Goal: Task Accomplishment & Management: Manage account settings

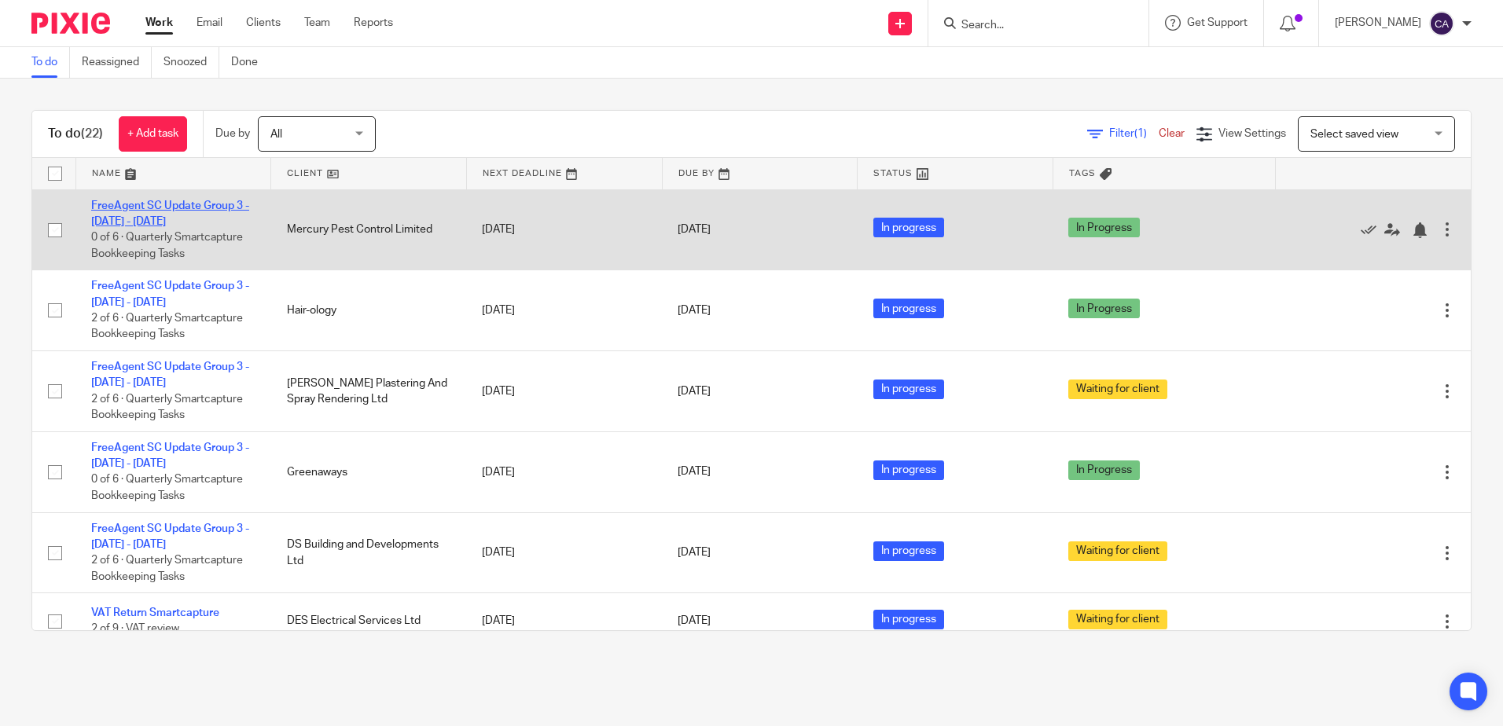
click at [155, 219] on link "FreeAgent SC Update Group 3 - [DATE] - [DATE]" at bounding box center [170, 213] width 158 height 27
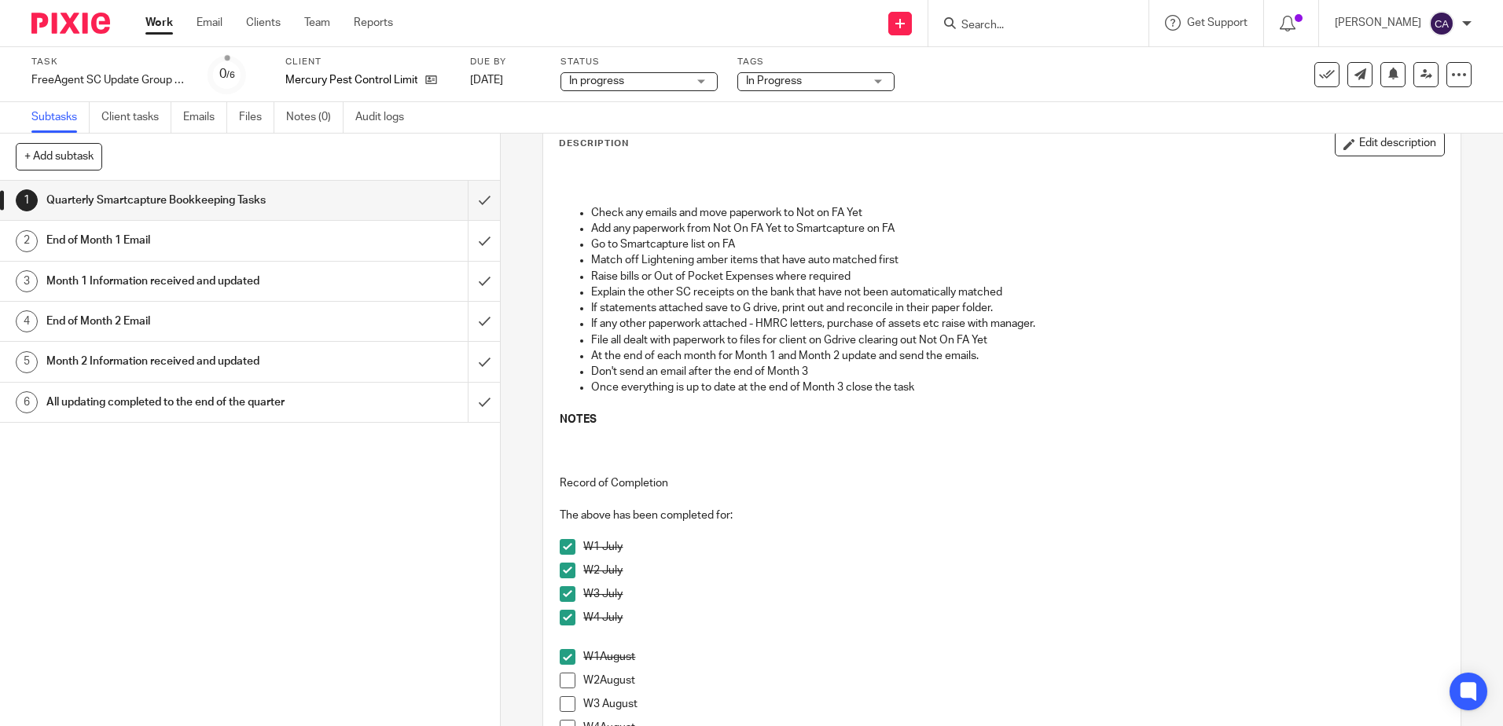
scroll to position [236, 0]
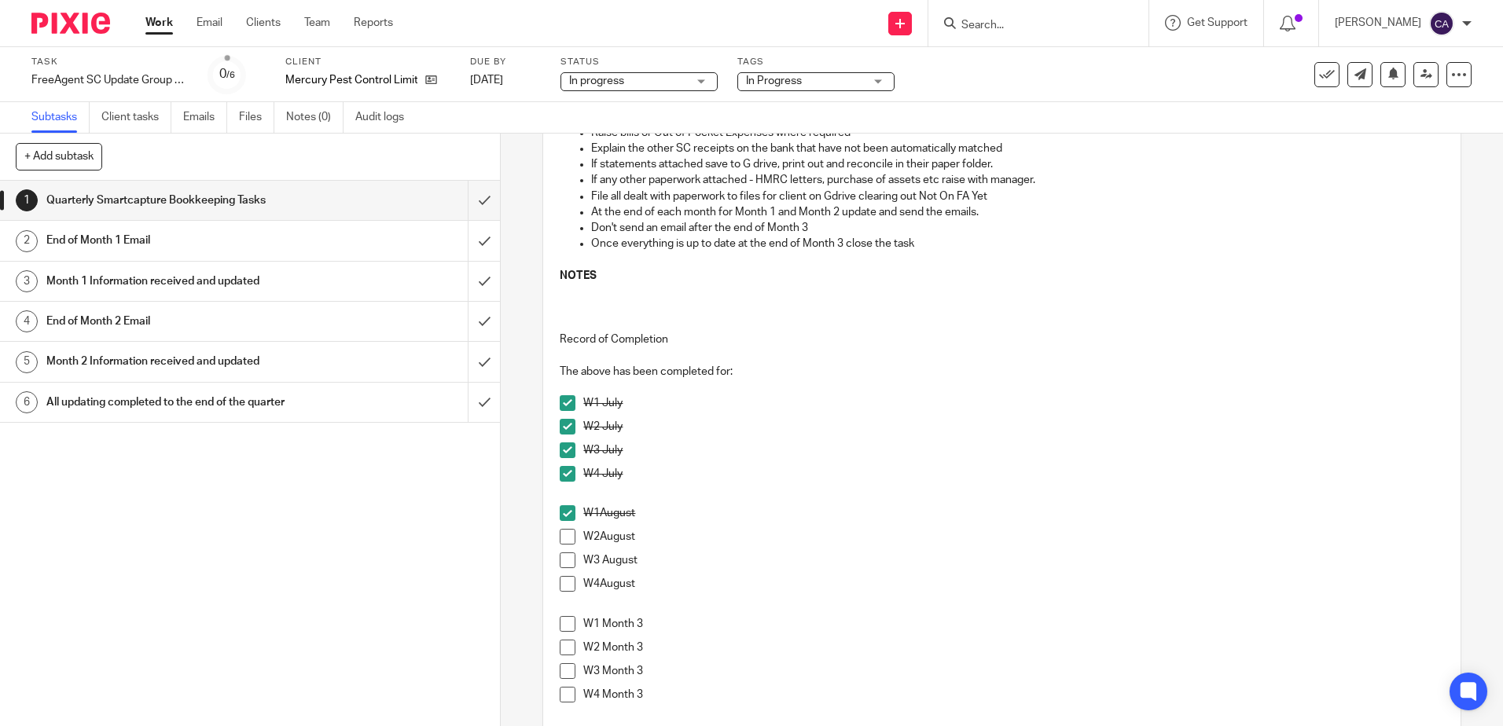
click at [563, 536] on span at bounding box center [568, 537] width 16 height 16
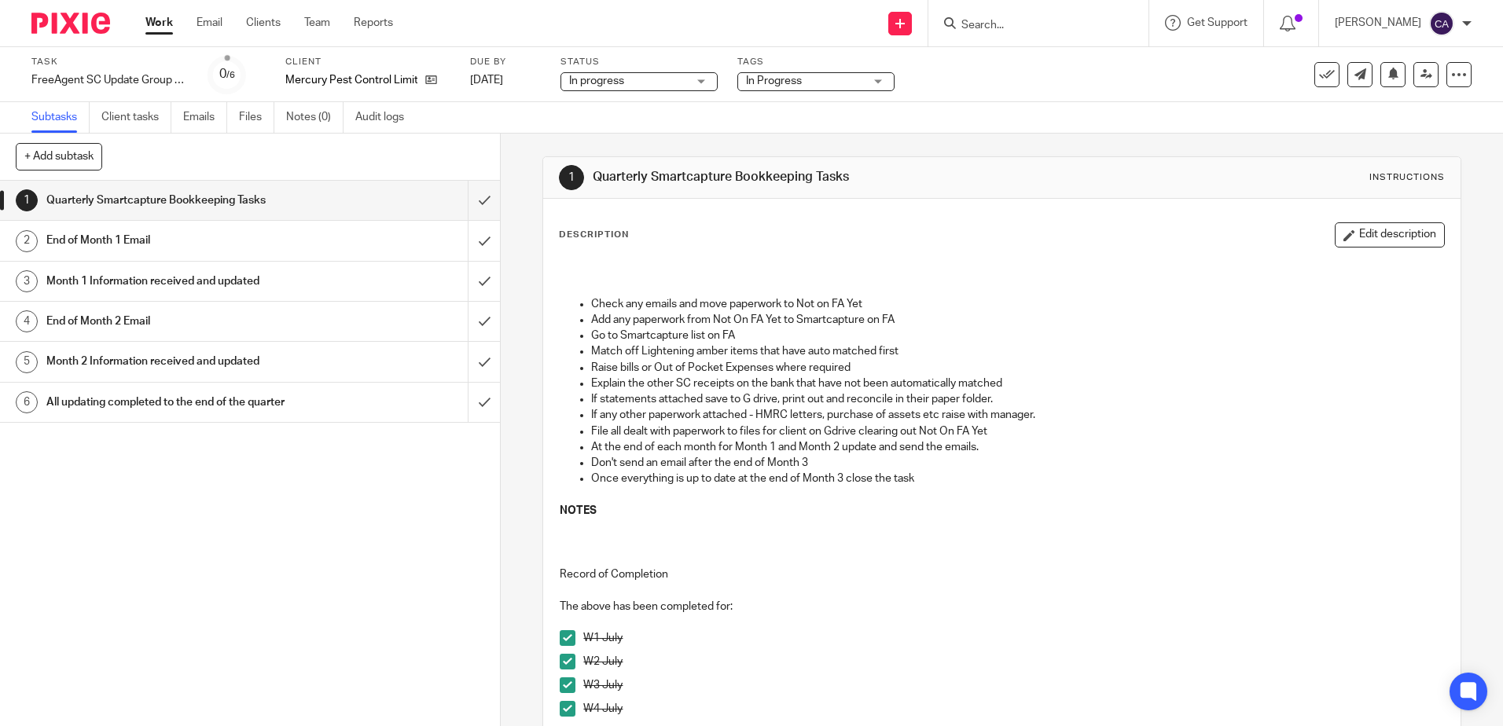
scroll to position [0, 0]
click at [1387, 79] on icon at bounding box center [1393, 74] width 12 height 12
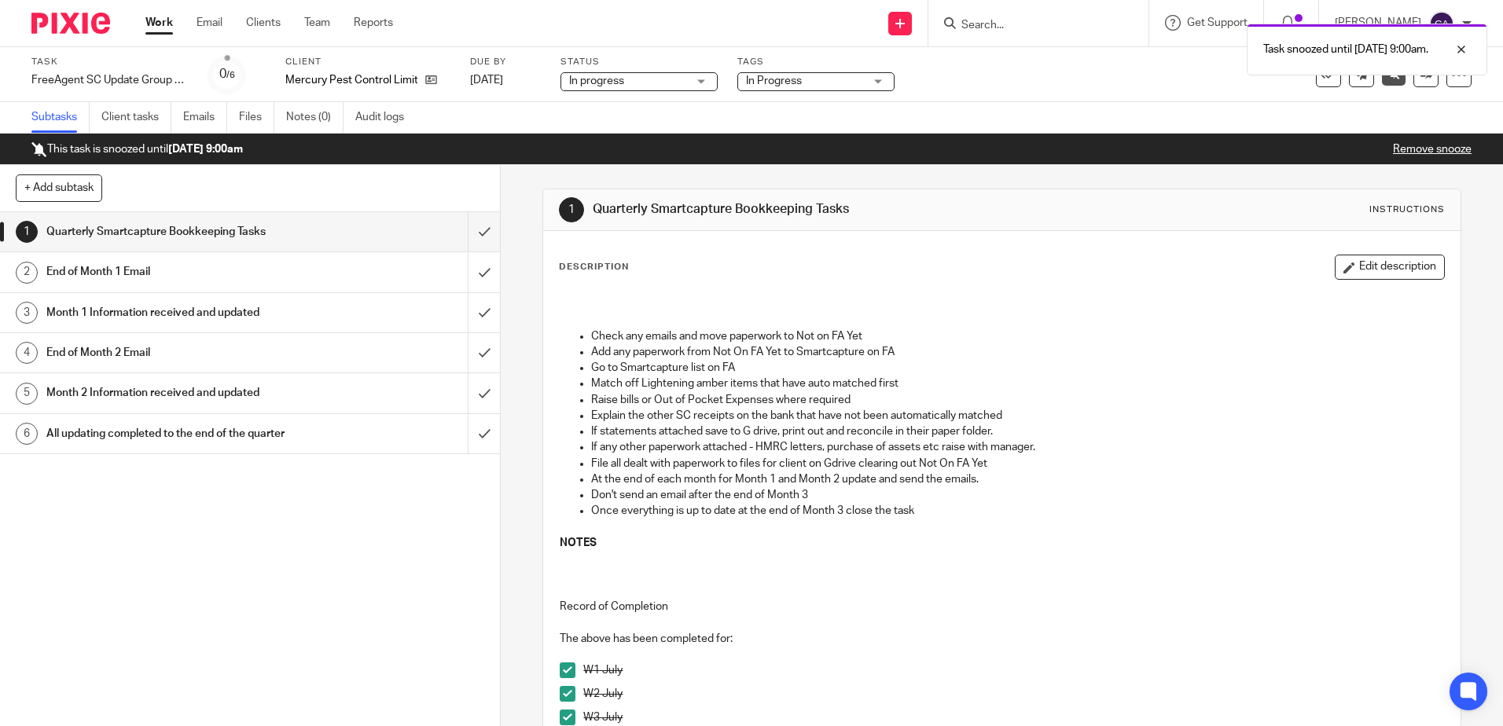
click at [152, 30] on link "Work" at bounding box center [159, 23] width 28 height 16
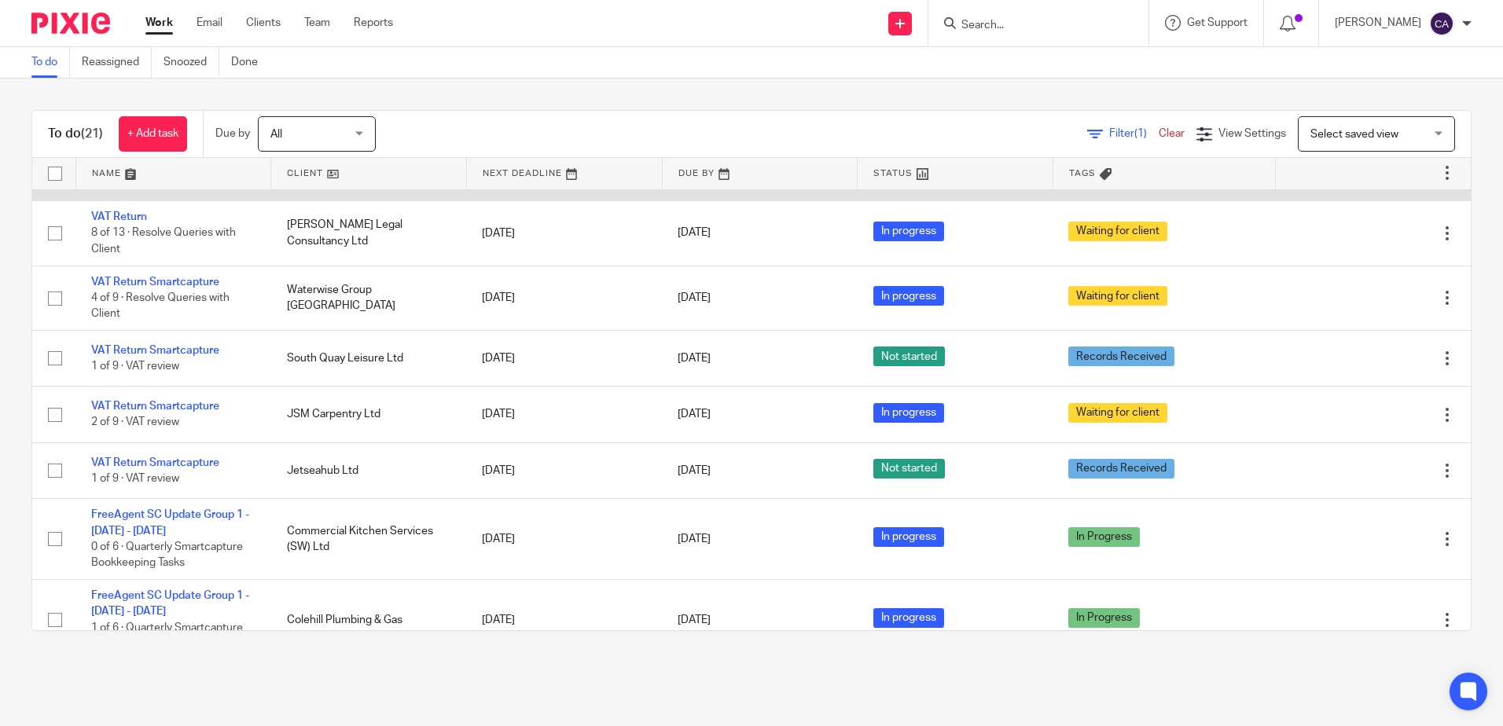
scroll to position [393, 0]
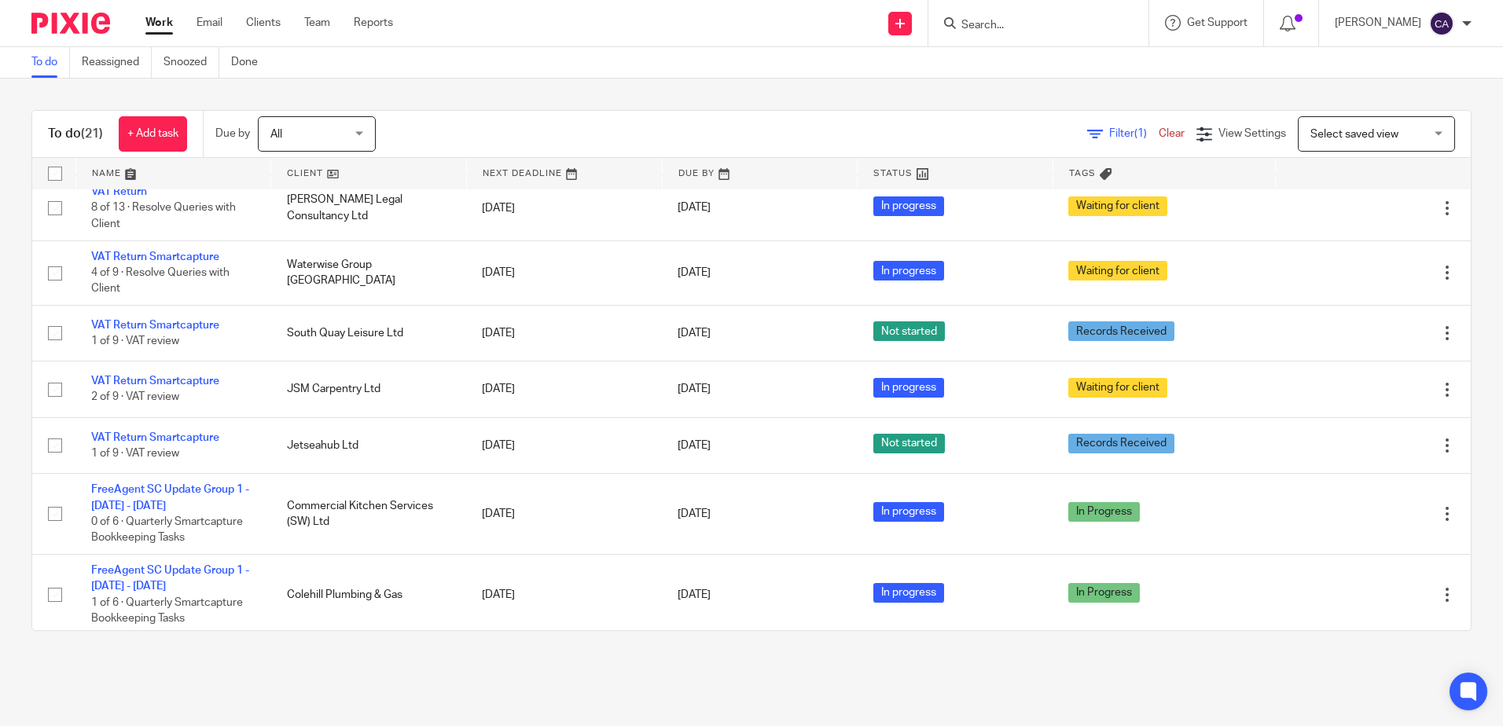
click at [116, 169] on link at bounding box center [173, 173] width 195 height 31
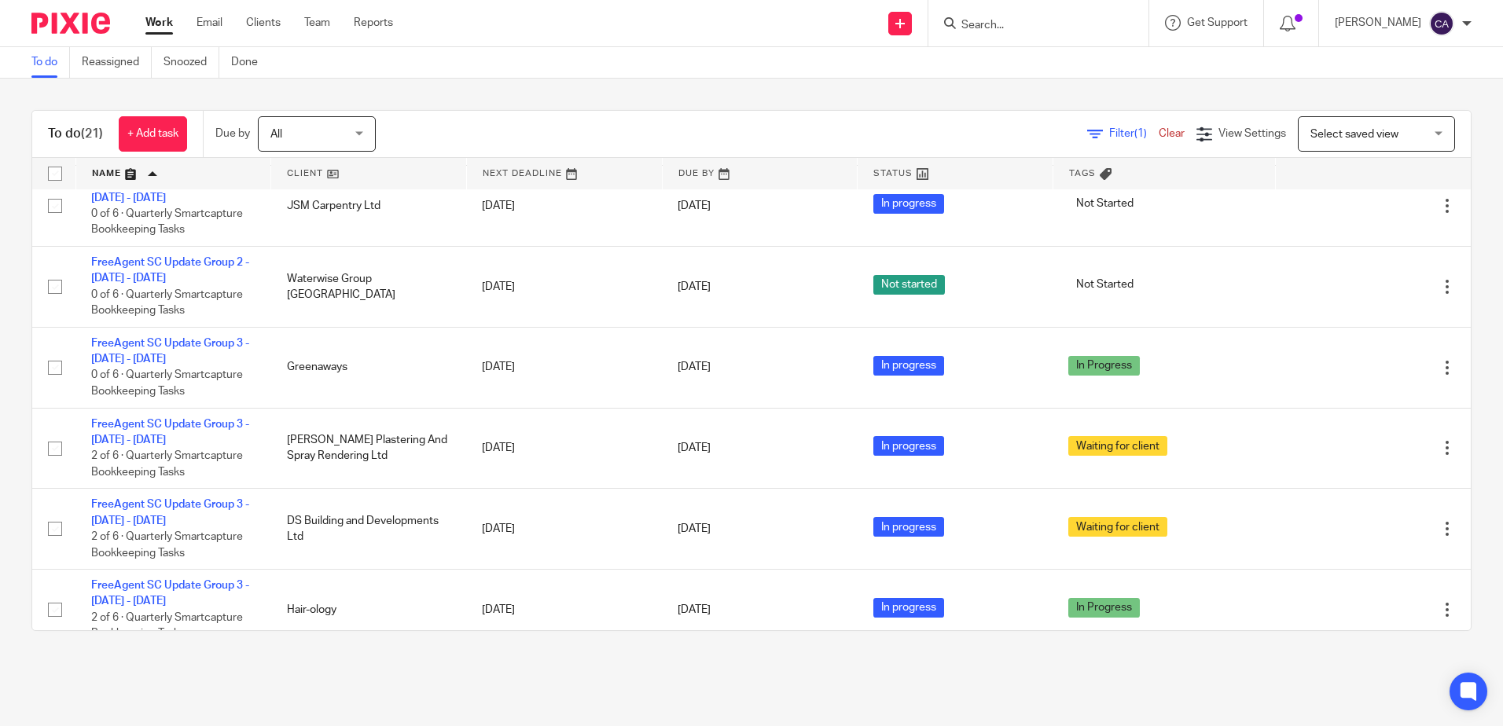
scroll to position [472, 0]
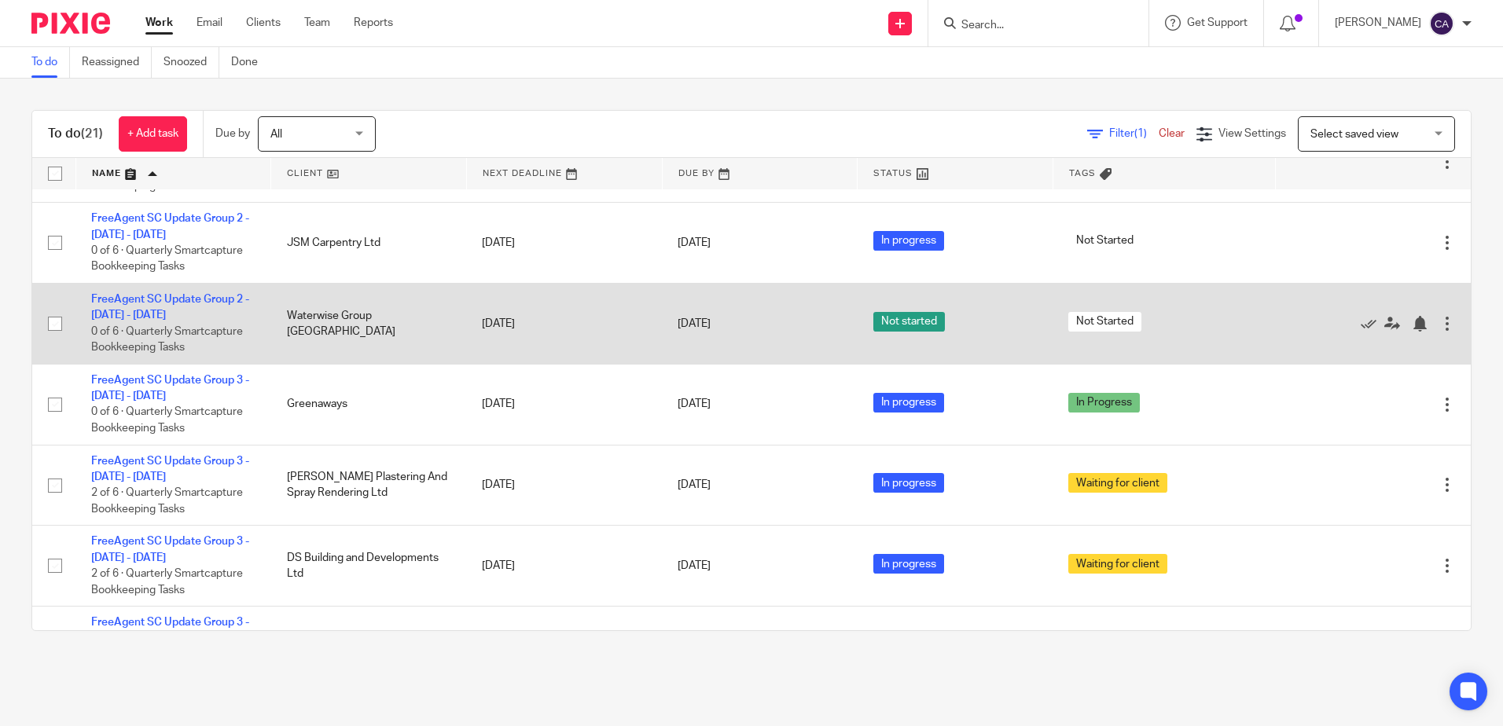
click at [210, 307] on td "FreeAgent SC Update Group 2 - July - September, 2025 0 of 6 · Quarterly Smartca…" at bounding box center [173, 323] width 196 height 81
click at [205, 299] on link "FreeAgent SC Update Group 2 - July - September, 2025" at bounding box center [170, 307] width 158 height 27
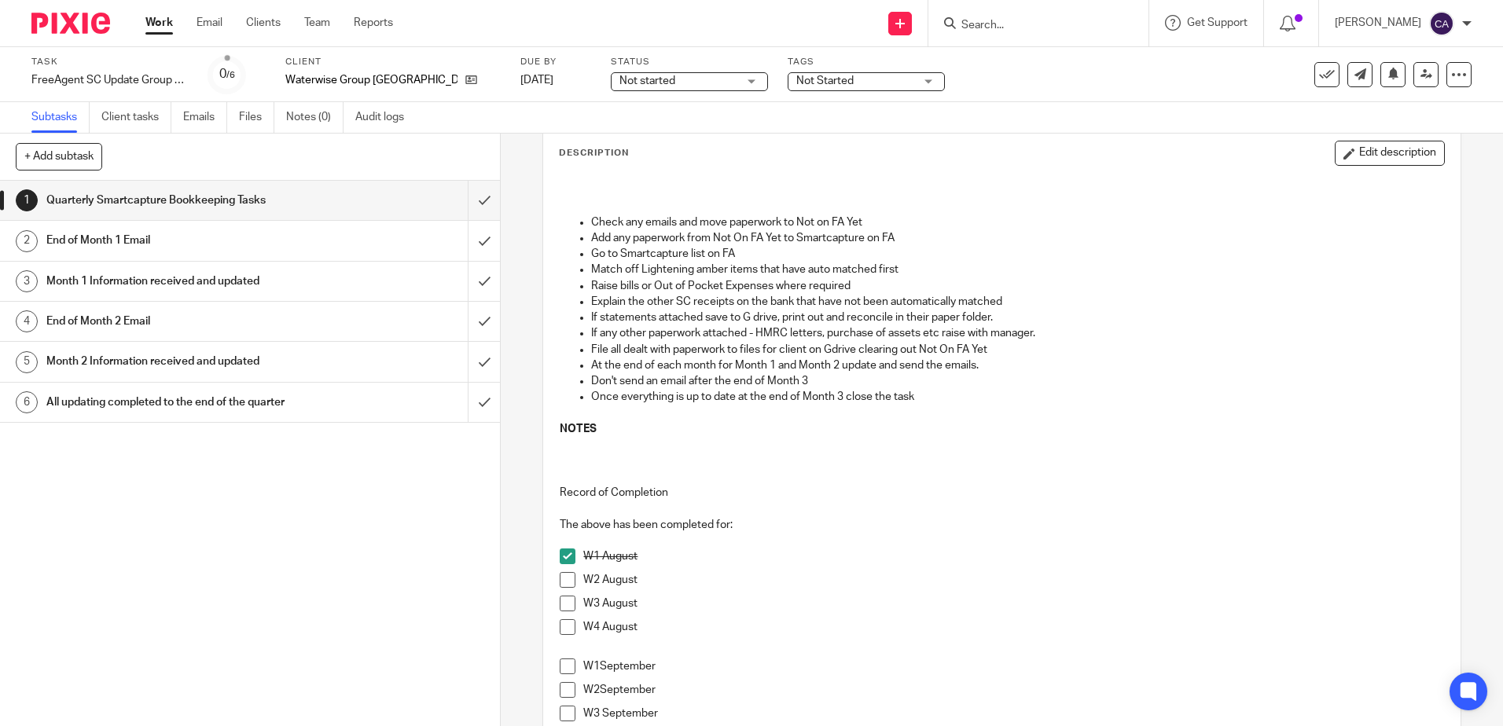
scroll to position [79, 0]
click at [710, 358] on p "File all dealt with paperwork to files for client on Gdrive clearing out Not On…" at bounding box center [1017, 354] width 852 height 16
click at [662, 75] on span "Not started" at bounding box center [678, 81] width 118 height 17
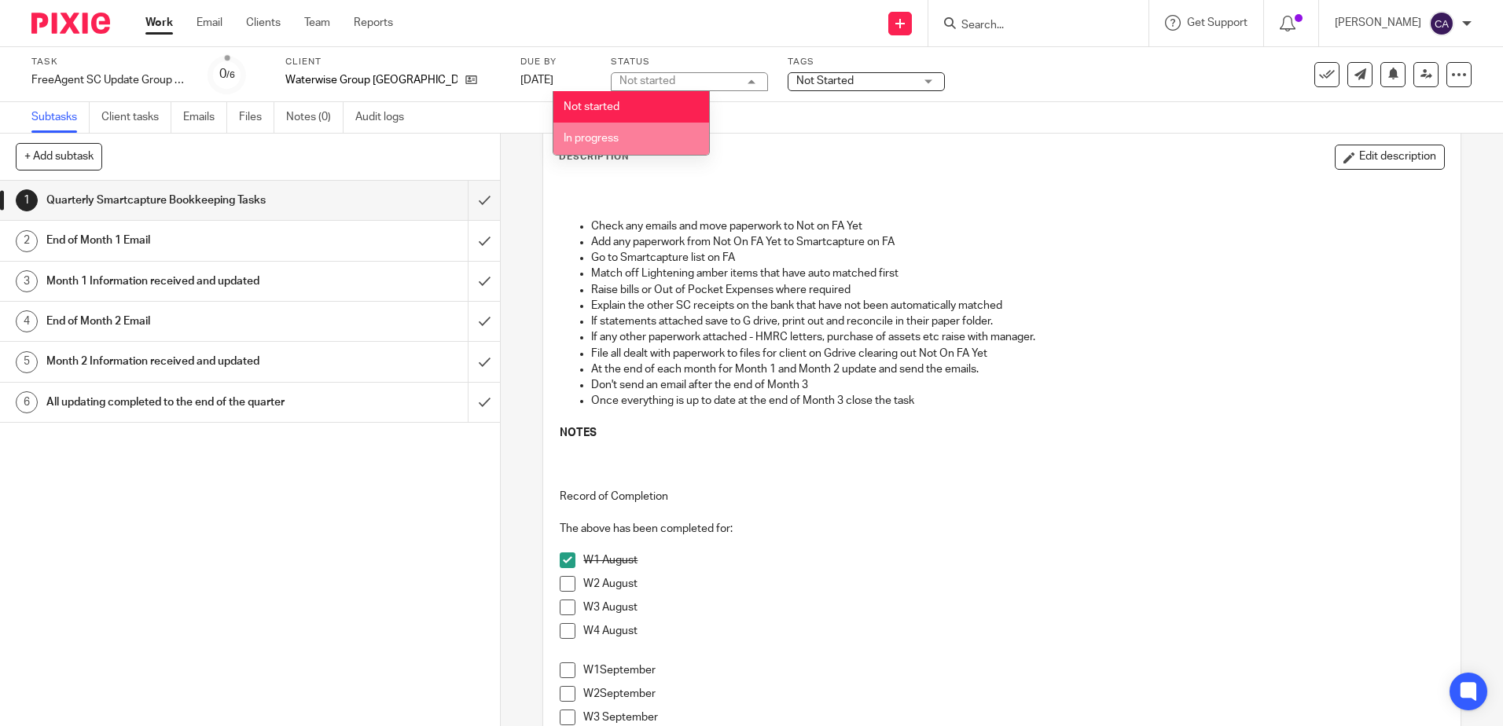
click at [641, 132] on li "In progress" at bounding box center [631, 139] width 156 height 32
click at [796, 86] on span "Not Started" at bounding box center [855, 81] width 118 height 17
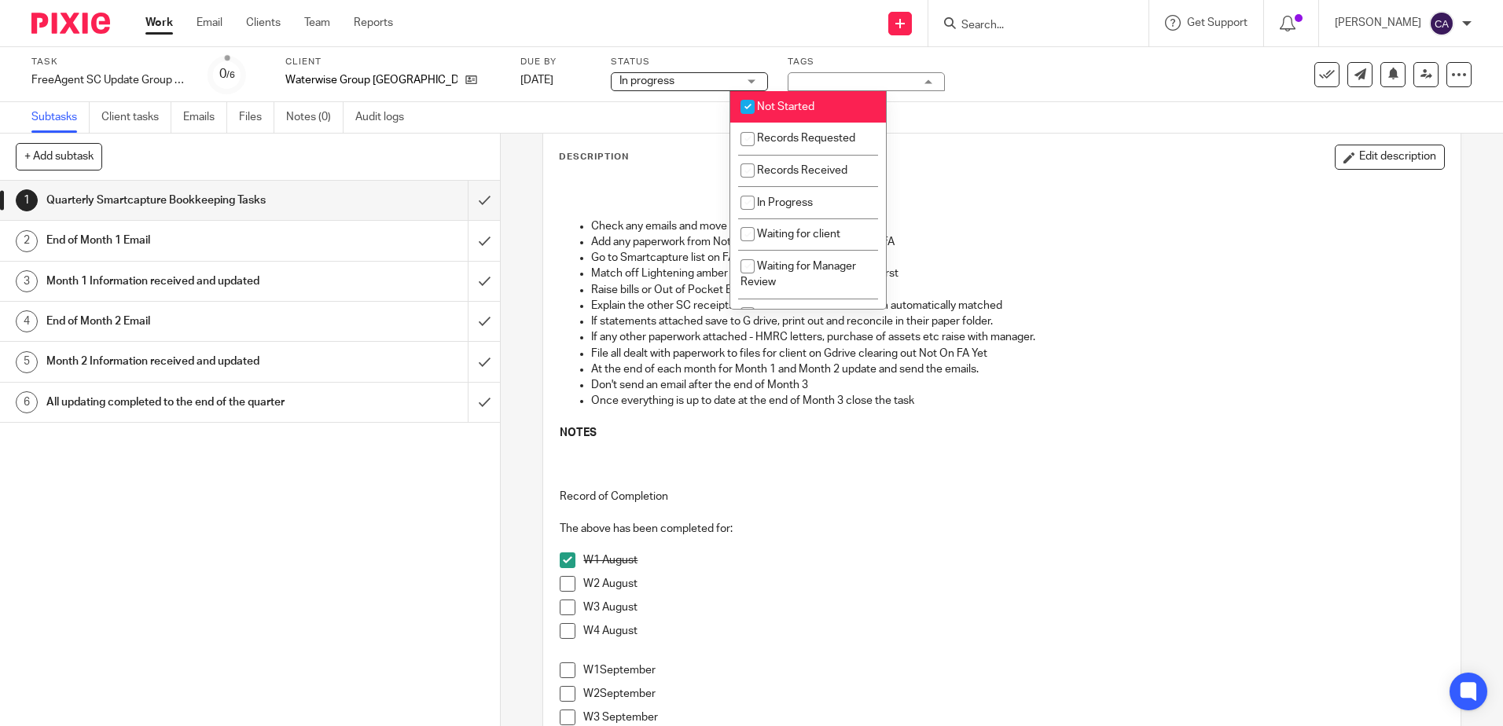
click at [782, 105] on span "Not Started" at bounding box center [785, 106] width 57 height 11
checkbox input "false"
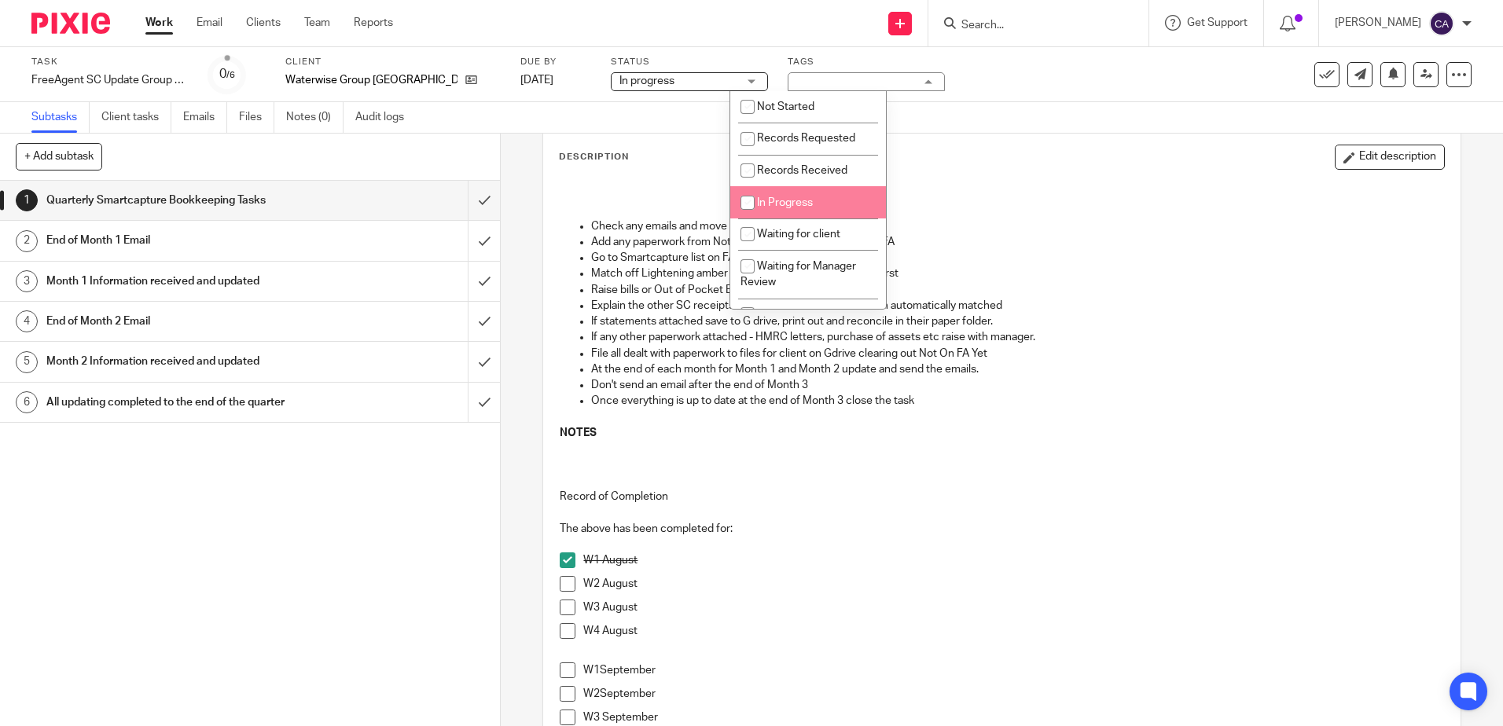
click at [776, 196] on li "In Progress" at bounding box center [808, 202] width 156 height 32
checkbox input "true"
click at [1072, 364] on p "At the end of each month for Month 1 and Month 2 update and send the emails." at bounding box center [1017, 369] width 852 height 16
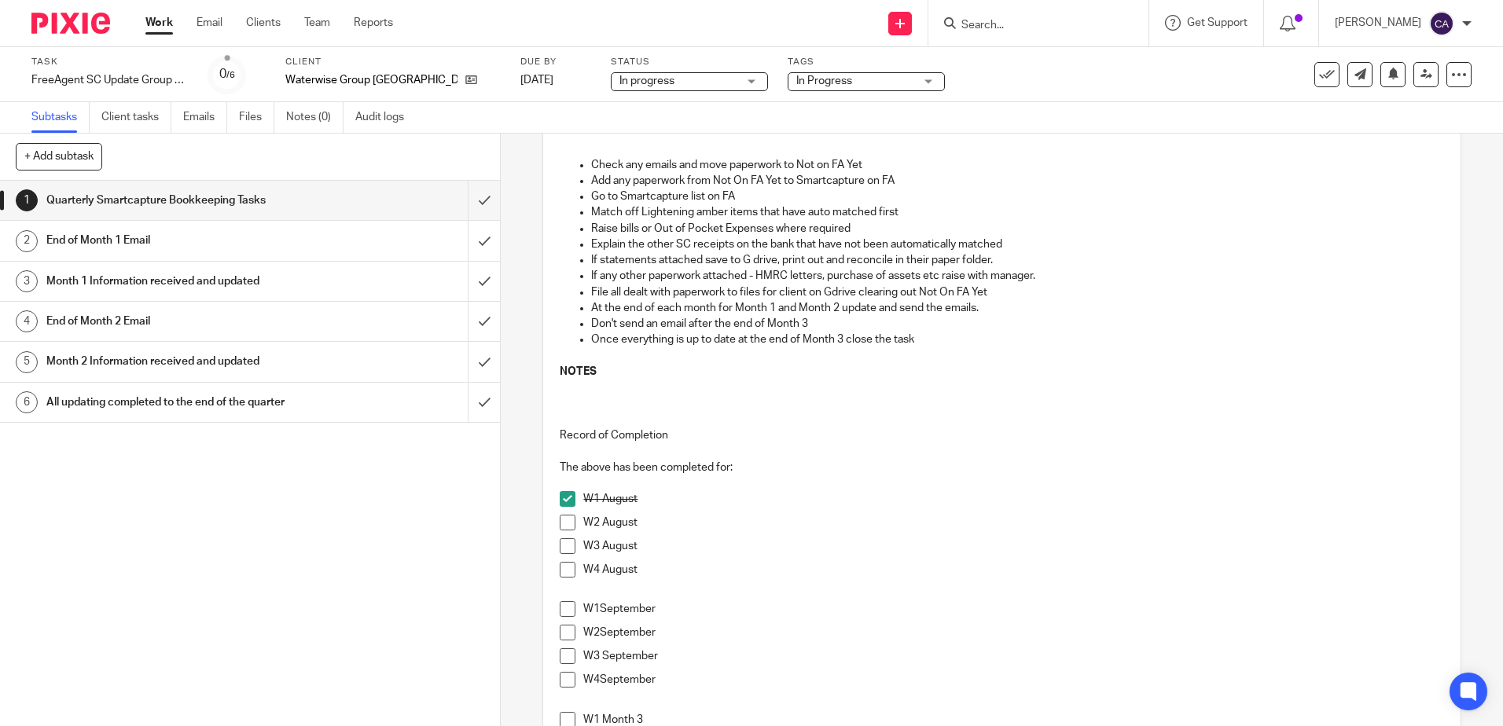
scroll to position [157, 0]
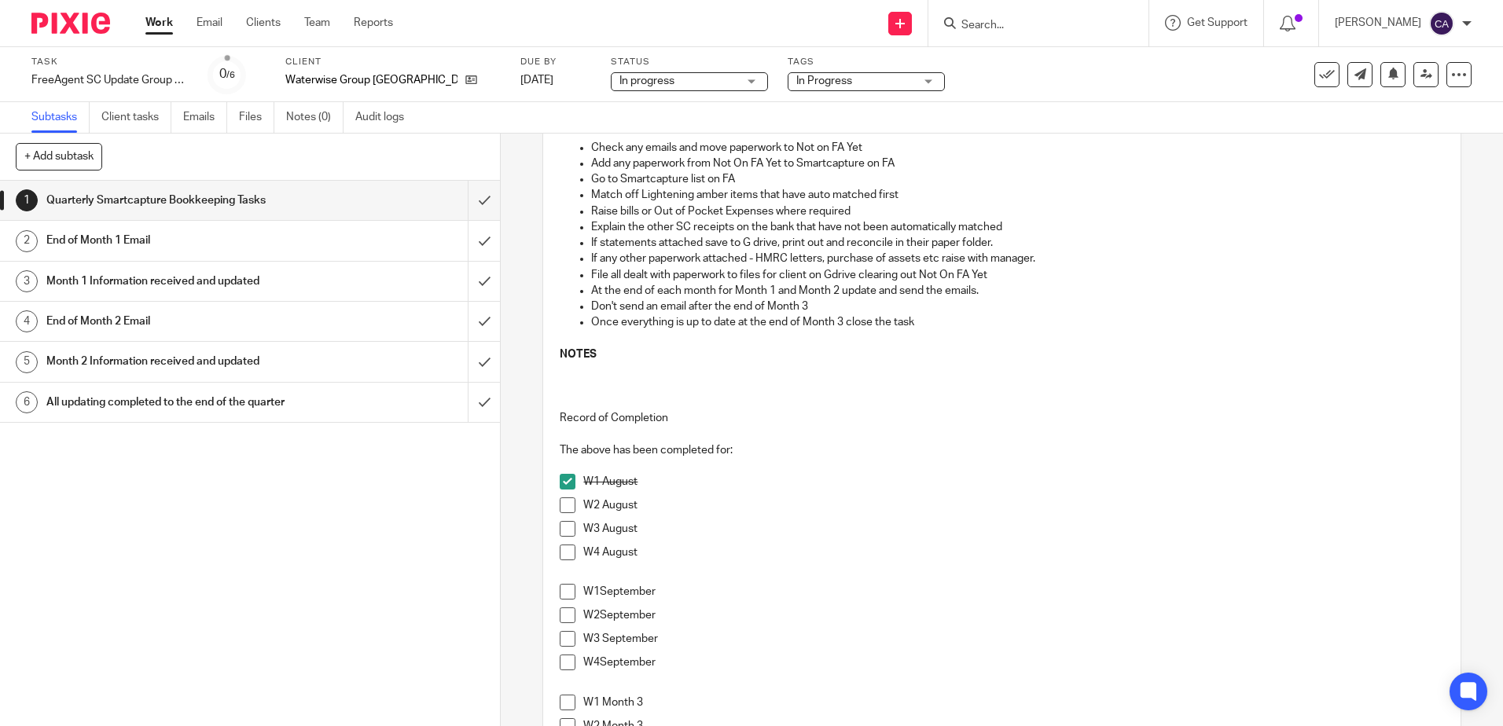
click at [560, 502] on span at bounding box center [568, 505] width 16 height 16
click at [777, 397] on p at bounding box center [1001, 402] width 883 height 16
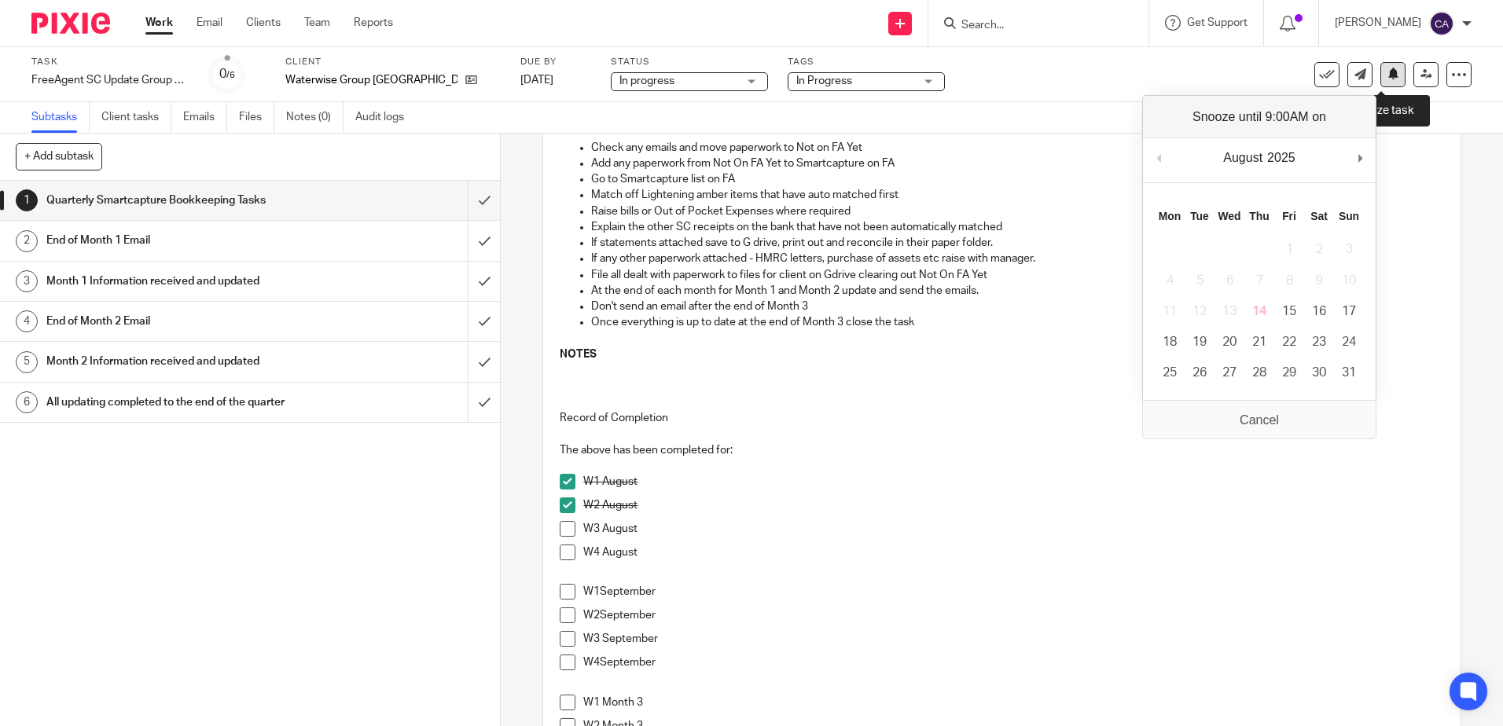
click at [1380, 78] on button at bounding box center [1392, 74] width 25 height 25
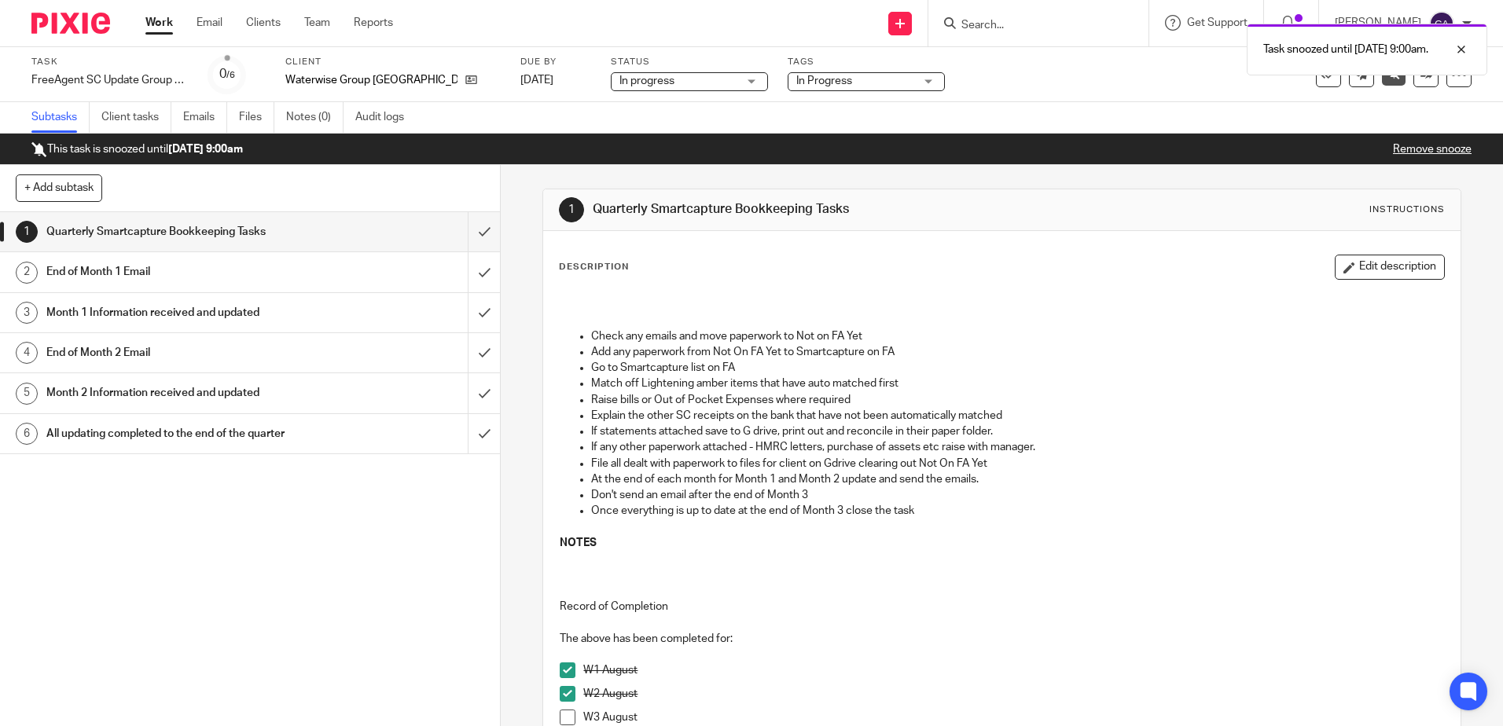
click at [157, 28] on link "Work" at bounding box center [159, 23] width 28 height 16
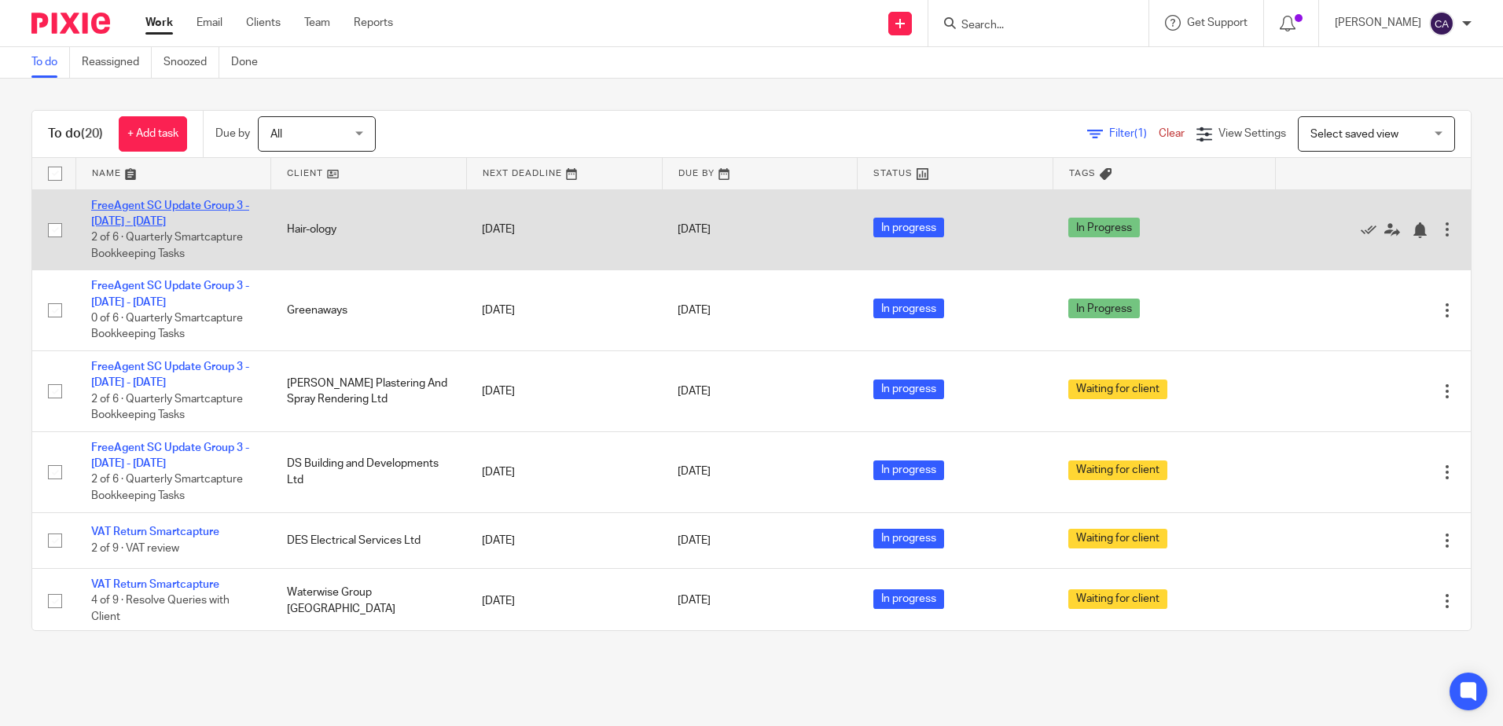
click at [200, 204] on link "FreeAgent SC Update Group 3 - [DATE] - [DATE]" at bounding box center [170, 213] width 158 height 27
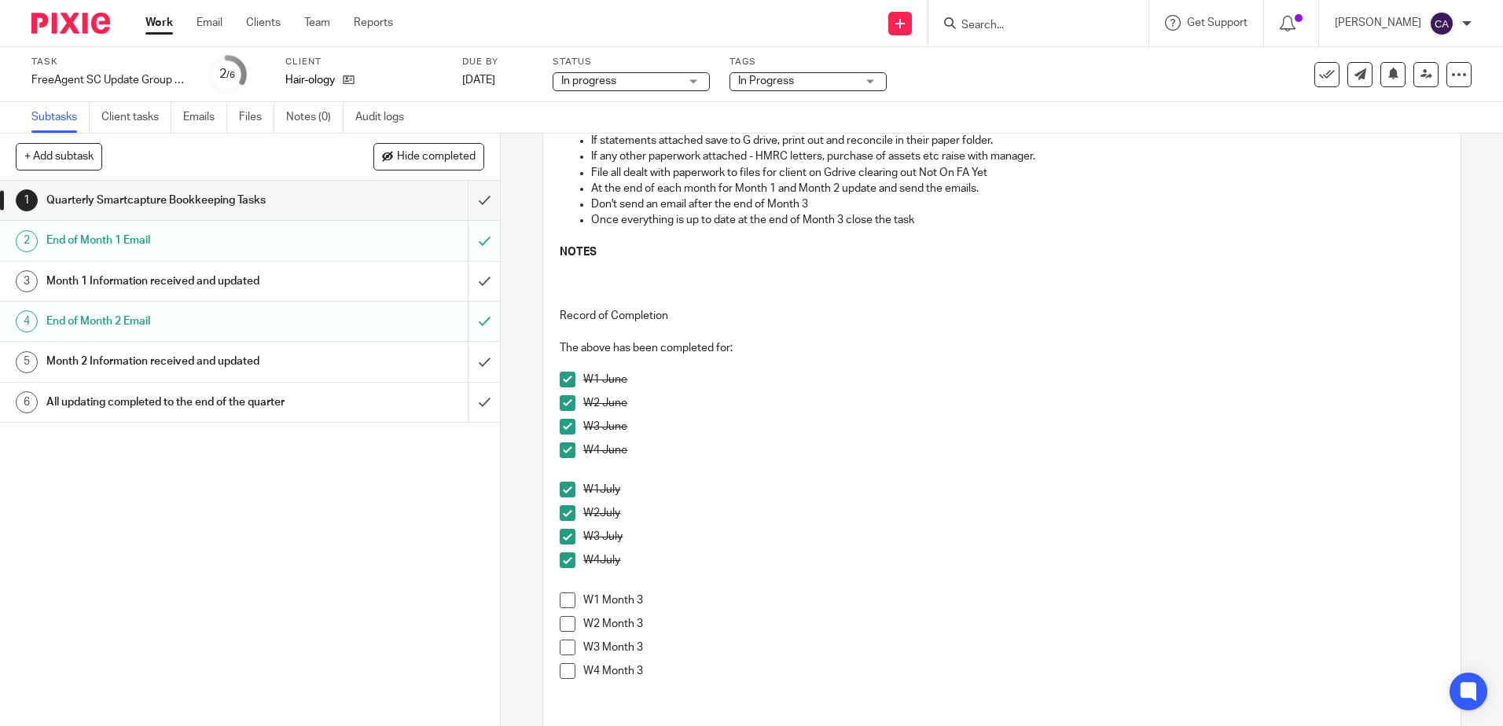
scroll to position [393, 0]
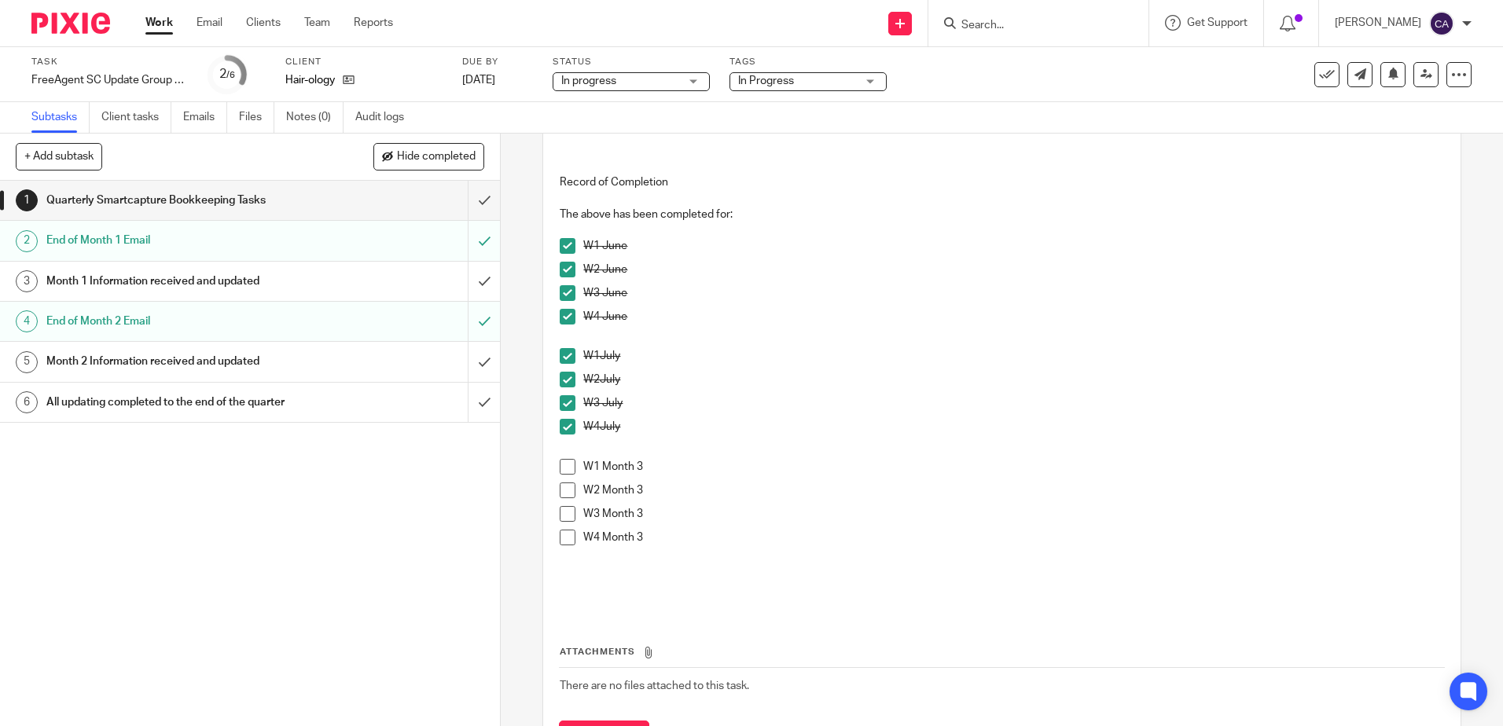
click at [564, 466] on span at bounding box center [568, 467] width 16 height 16
click at [560, 490] on span at bounding box center [568, 491] width 16 height 16
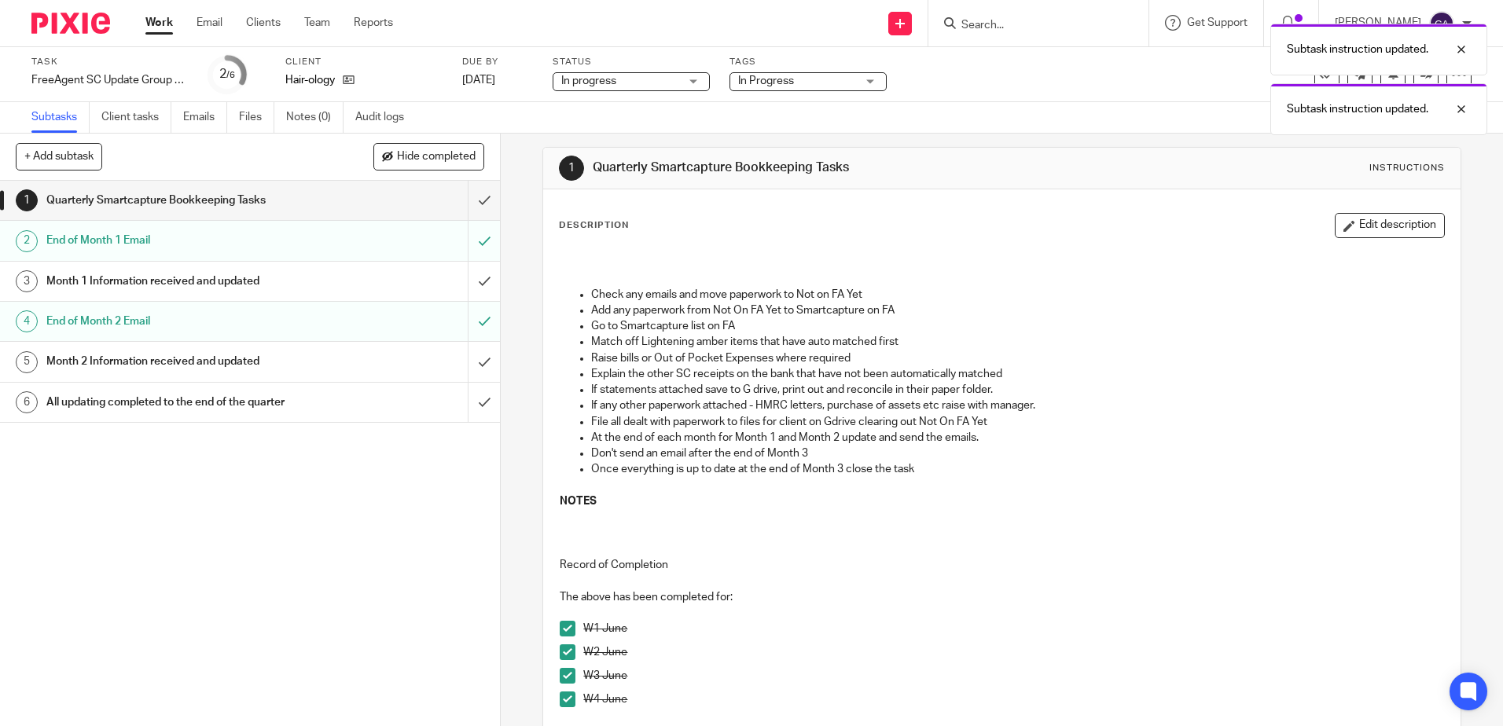
scroll to position [0, 0]
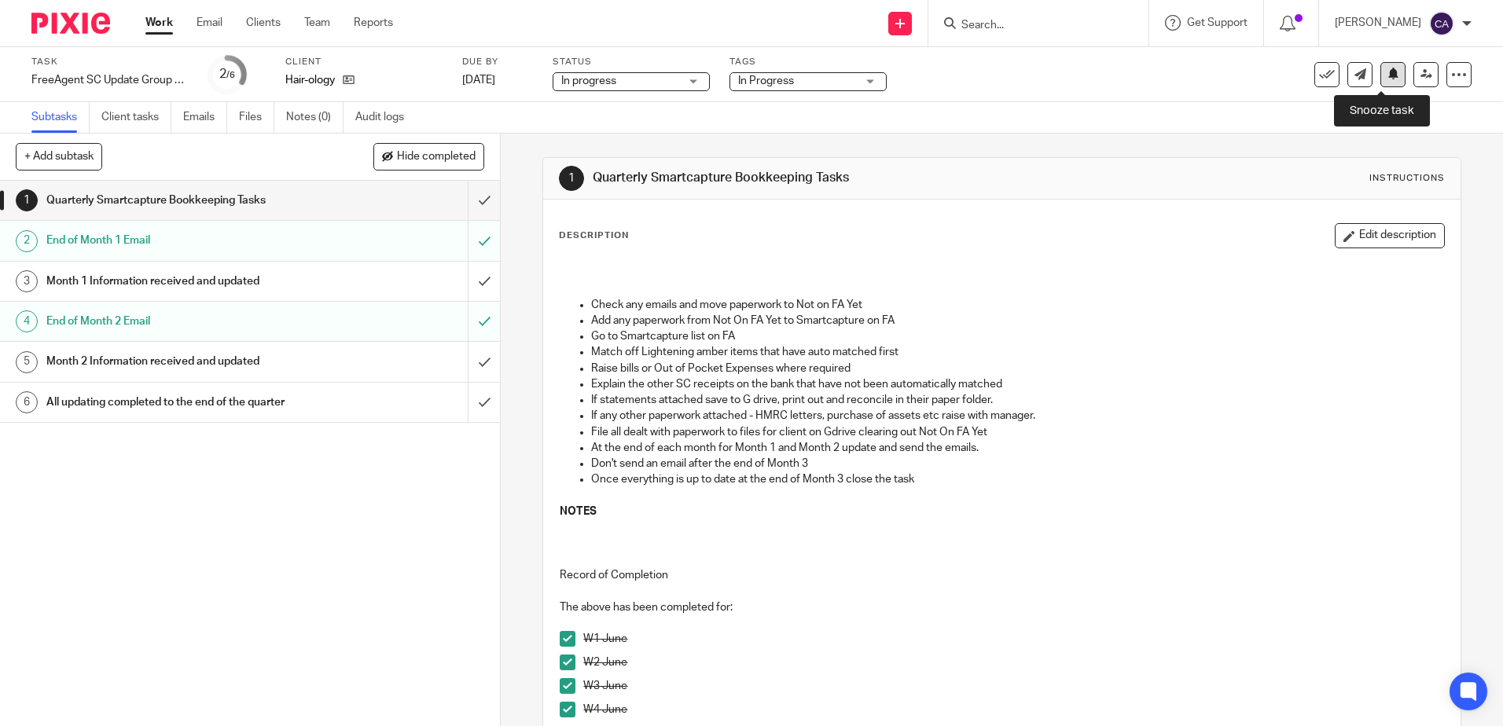
click at [1387, 78] on icon at bounding box center [1393, 74] width 12 height 12
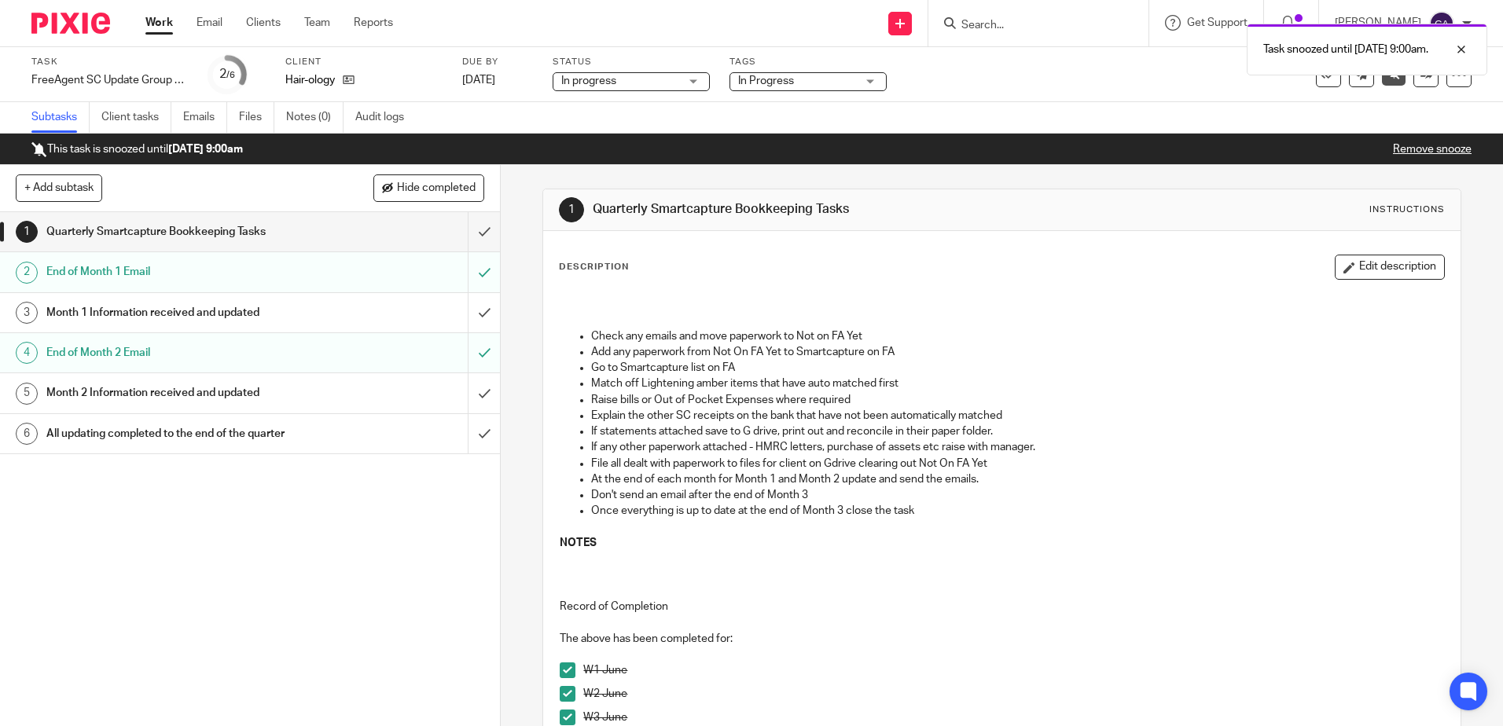
click at [153, 19] on link "Work" at bounding box center [159, 23] width 28 height 16
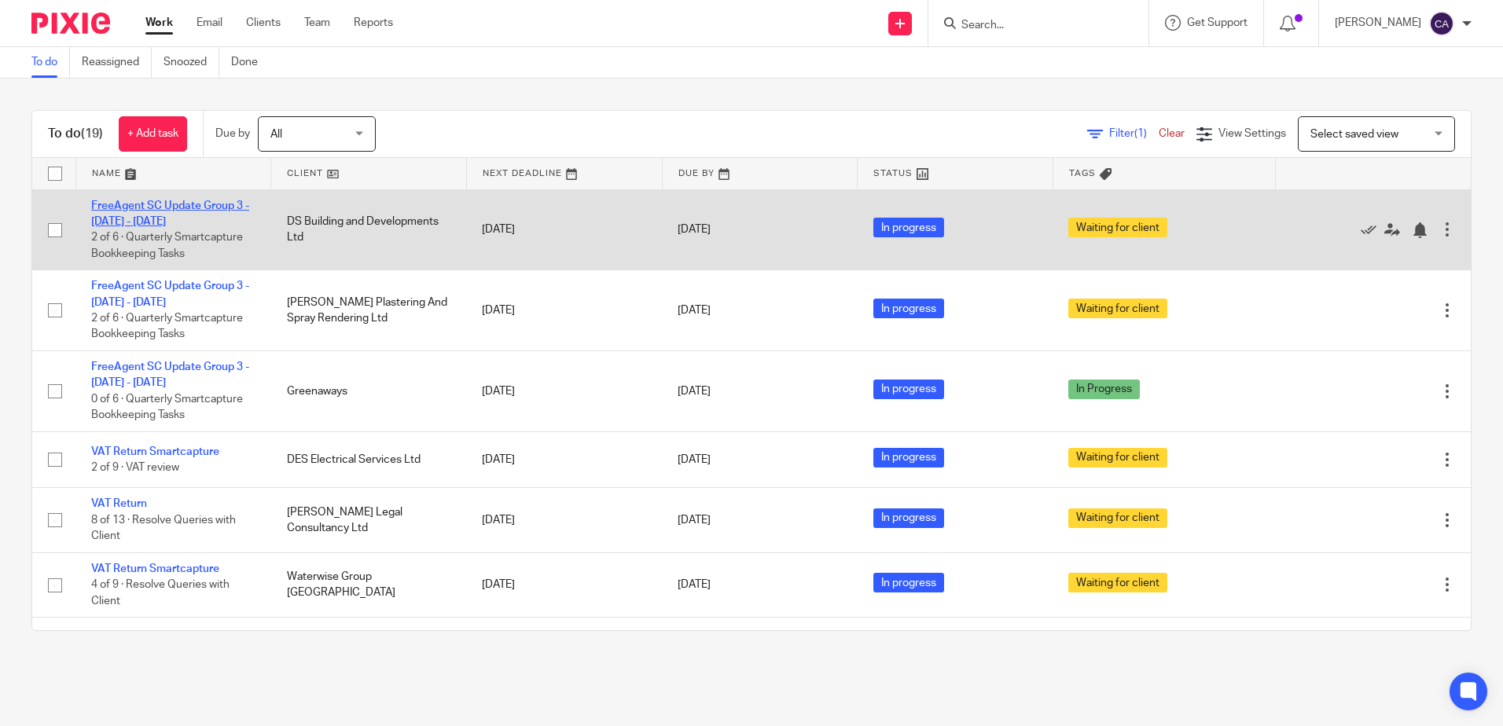
click at [193, 206] on link "FreeAgent SC Update Group 3 - [DATE] - [DATE]" at bounding box center [170, 213] width 158 height 27
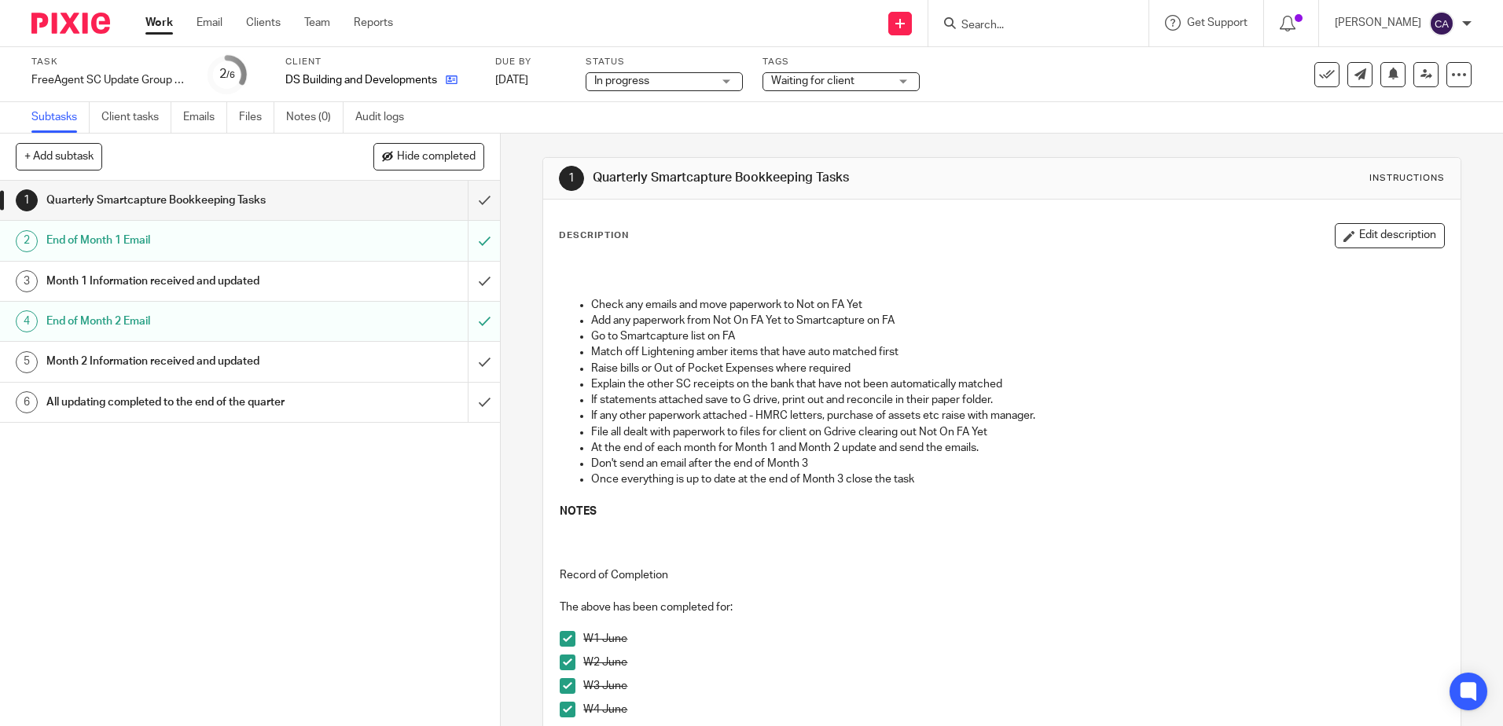
click at [451, 78] on icon at bounding box center [452, 80] width 12 height 12
click at [453, 80] on icon at bounding box center [452, 80] width 12 height 12
click at [237, 314] on h1 "End of Month 2 Email" at bounding box center [181, 322] width 270 height 24
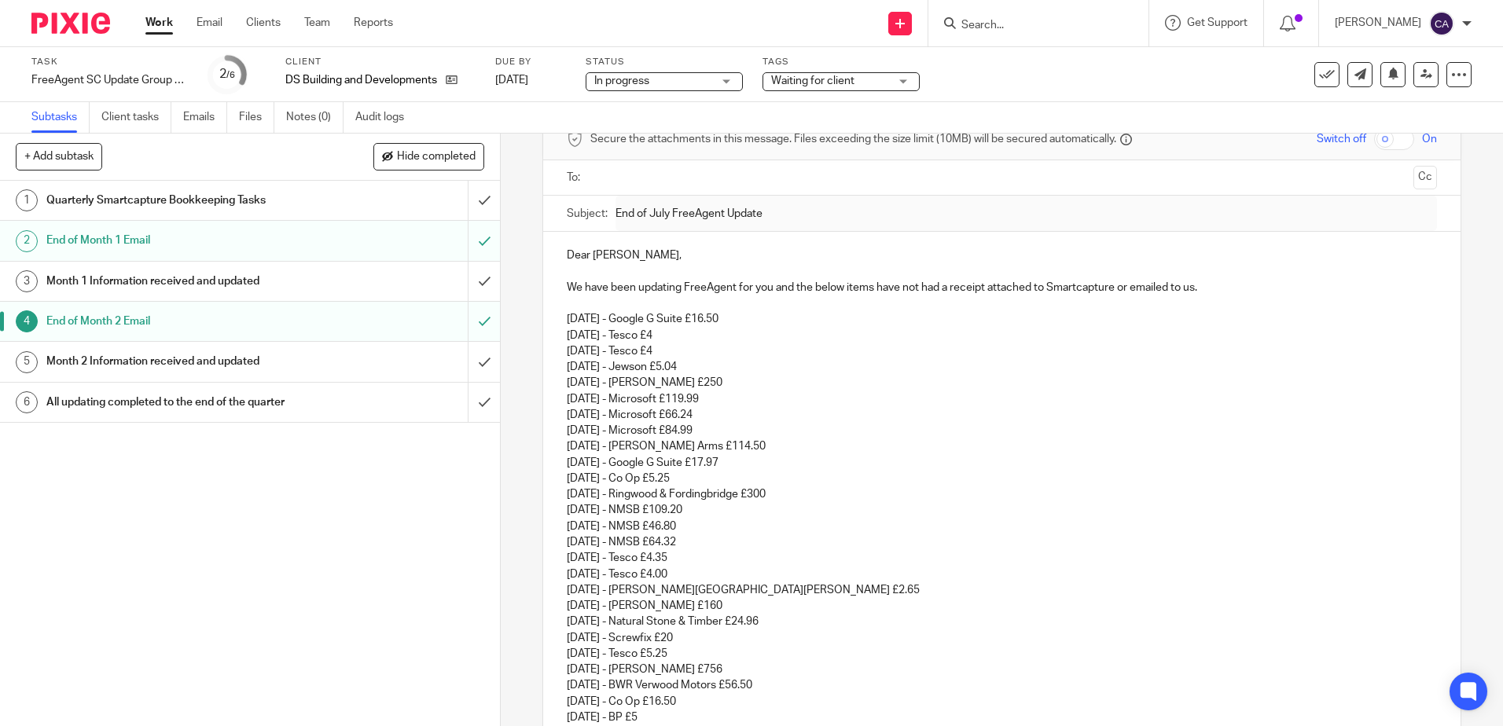
scroll to position [79, 0]
click at [113, 201] on h1 "Quarterly Smartcapture Bookkeeping Tasks" at bounding box center [181, 201] width 270 height 24
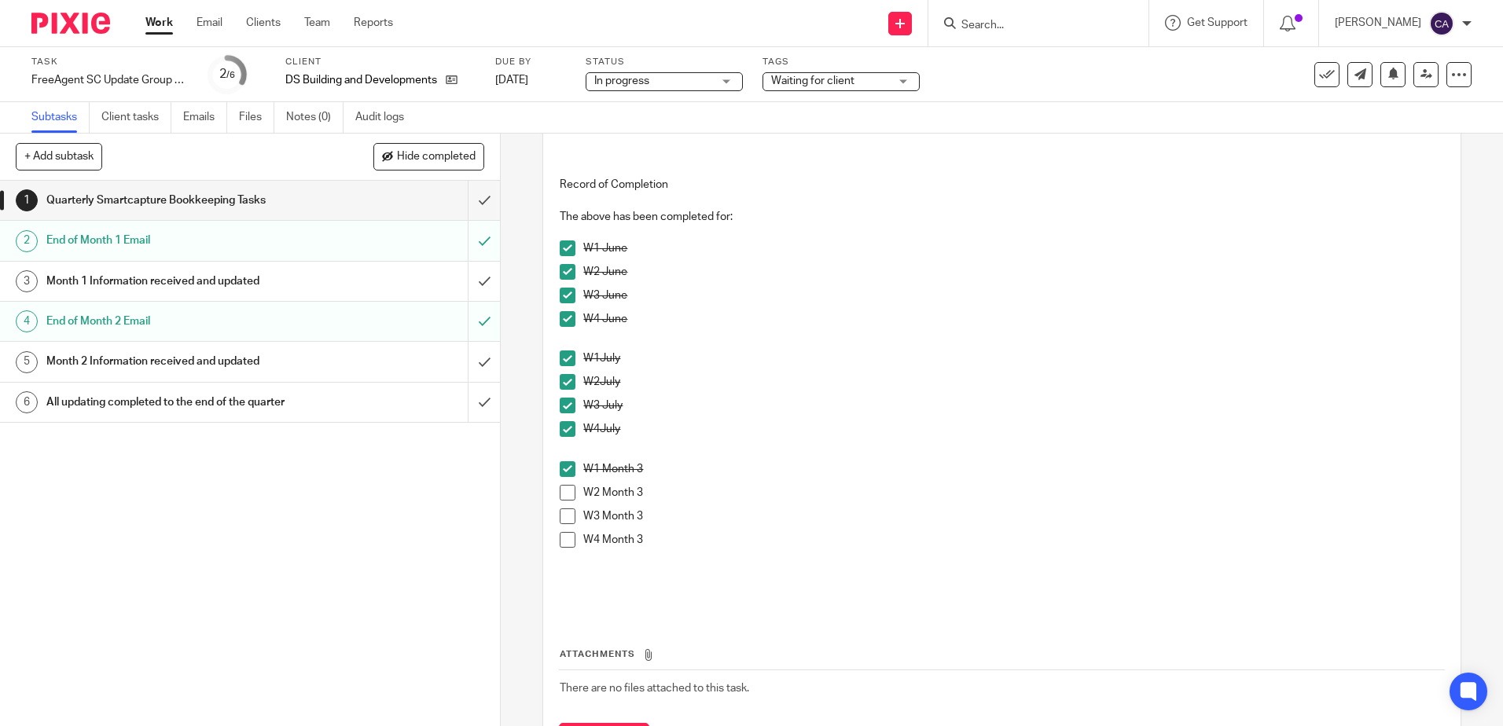
scroll to position [393, 0]
click at [560, 486] on span at bounding box center [568, 491] width 16 height 16
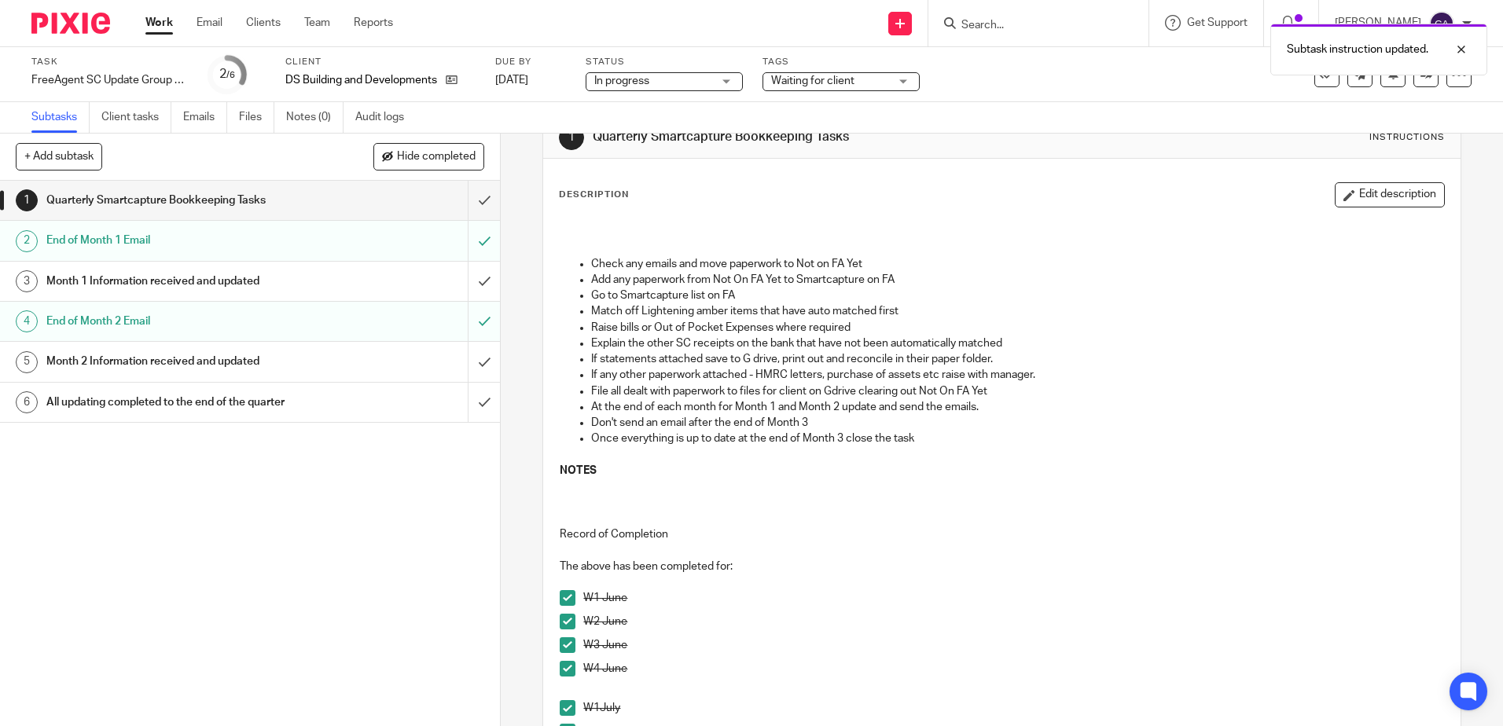
scroll to position [0, 0]
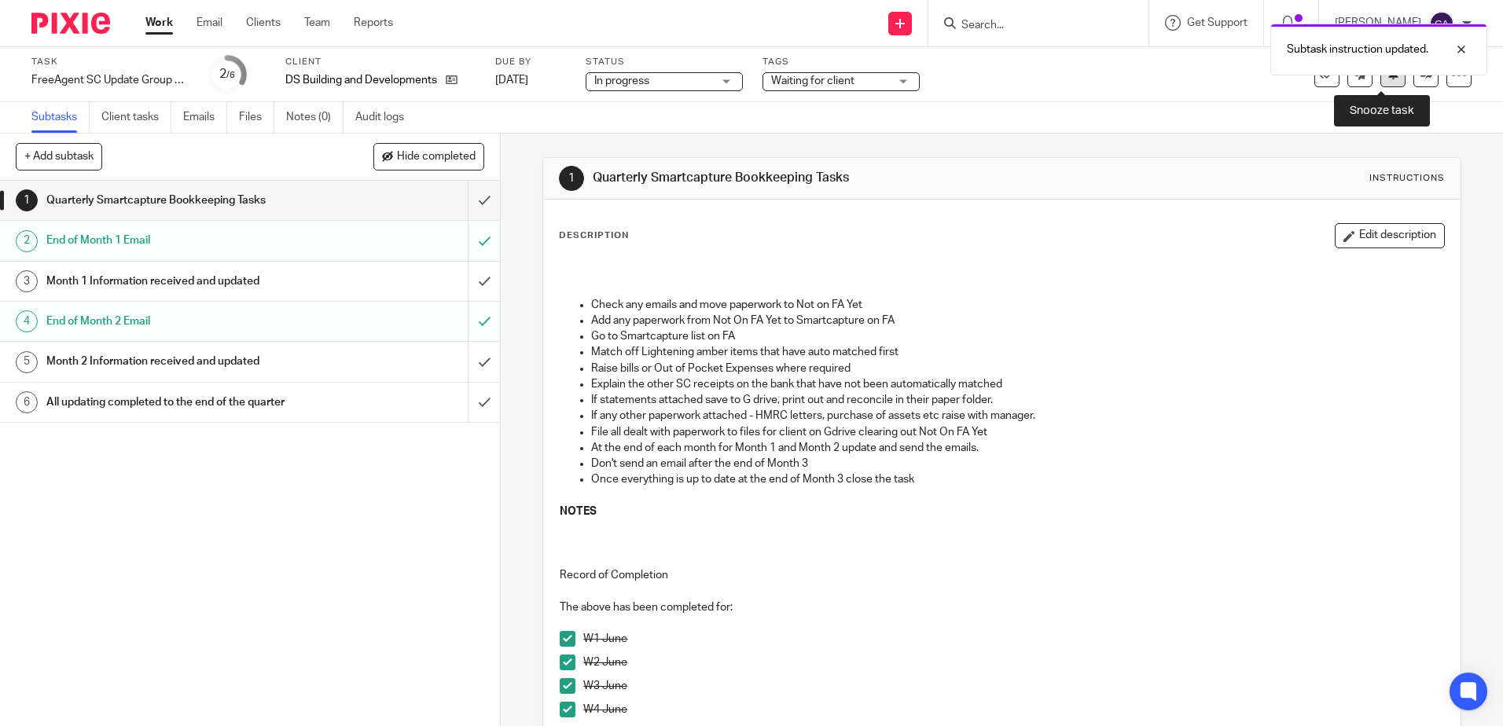
click at [1387, 79] on icon at bounding box center [1393, 74] width 12 height 12
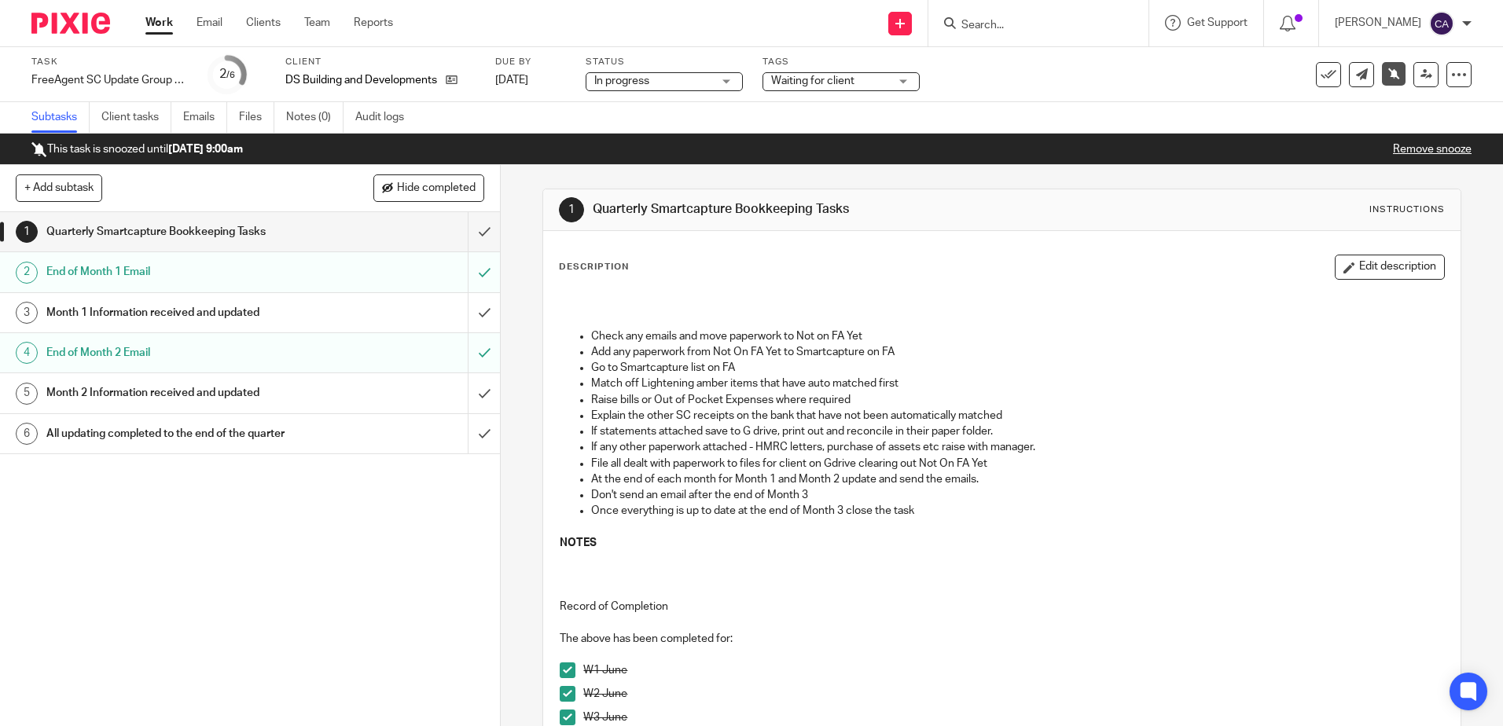
click at [163, 20] on link "Work" at bounding box center [159, 23] width 28 height 16
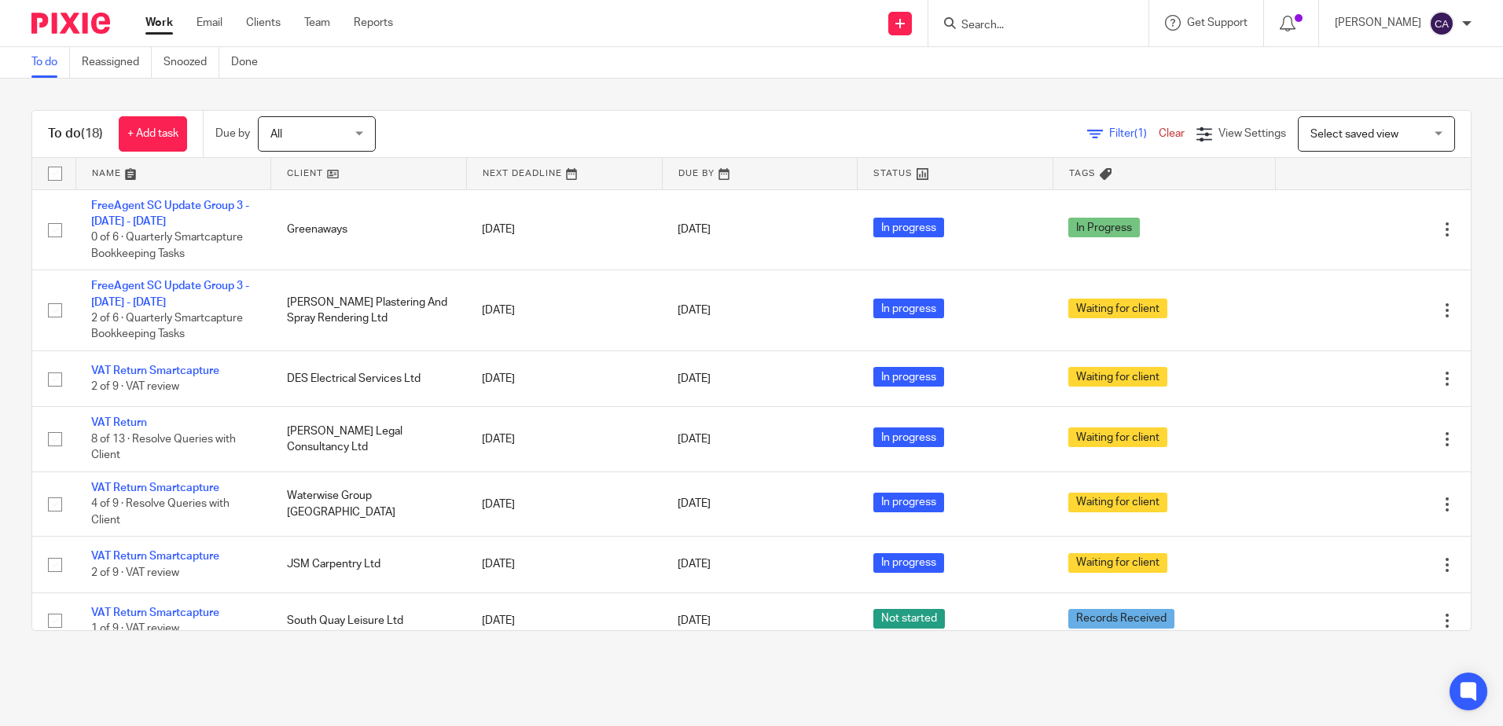
click at [101, 171] on link at bounding box center [173, 173] width 195 height 31
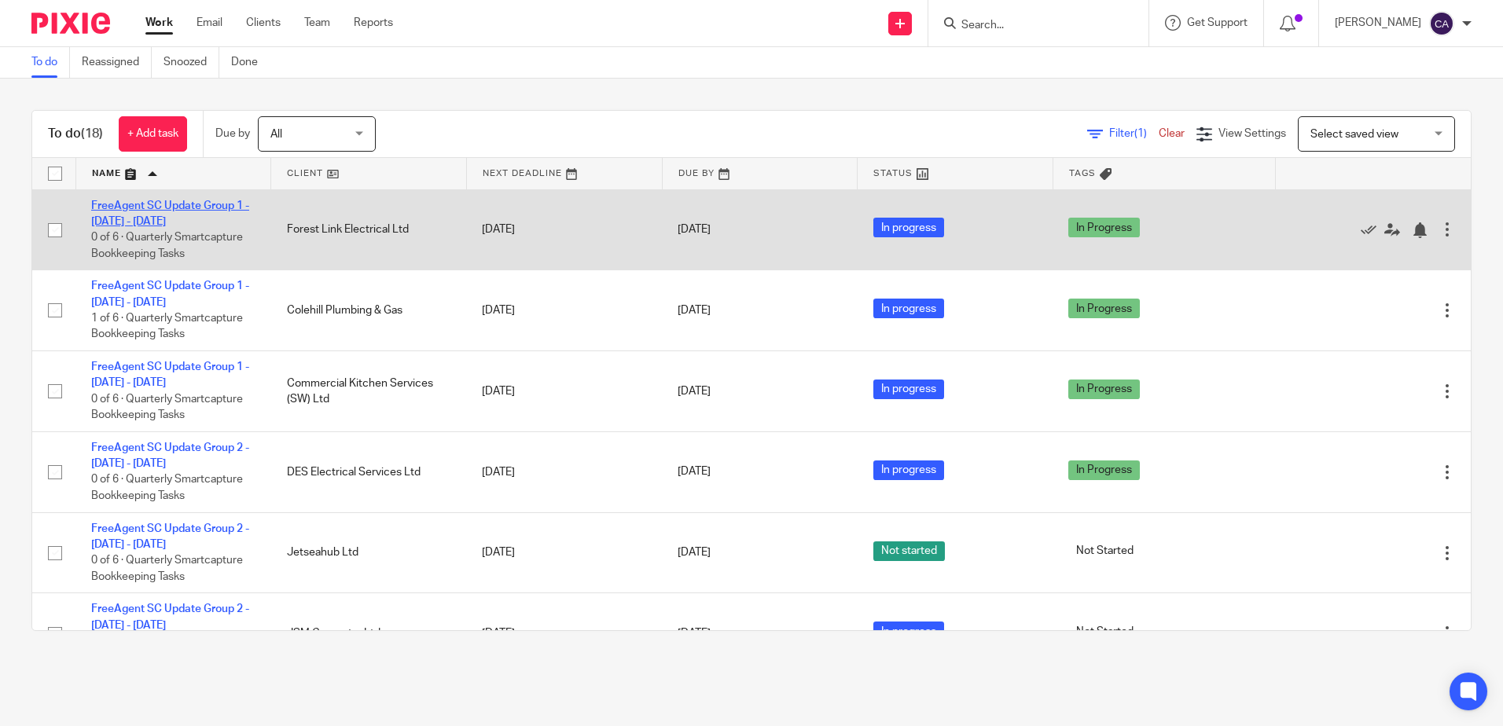
click at [143, 222] on link "FreeAgent SC Update Group 1 - [DATE] - [DATE]" at bounding box center [170, 213] width 158 height 27
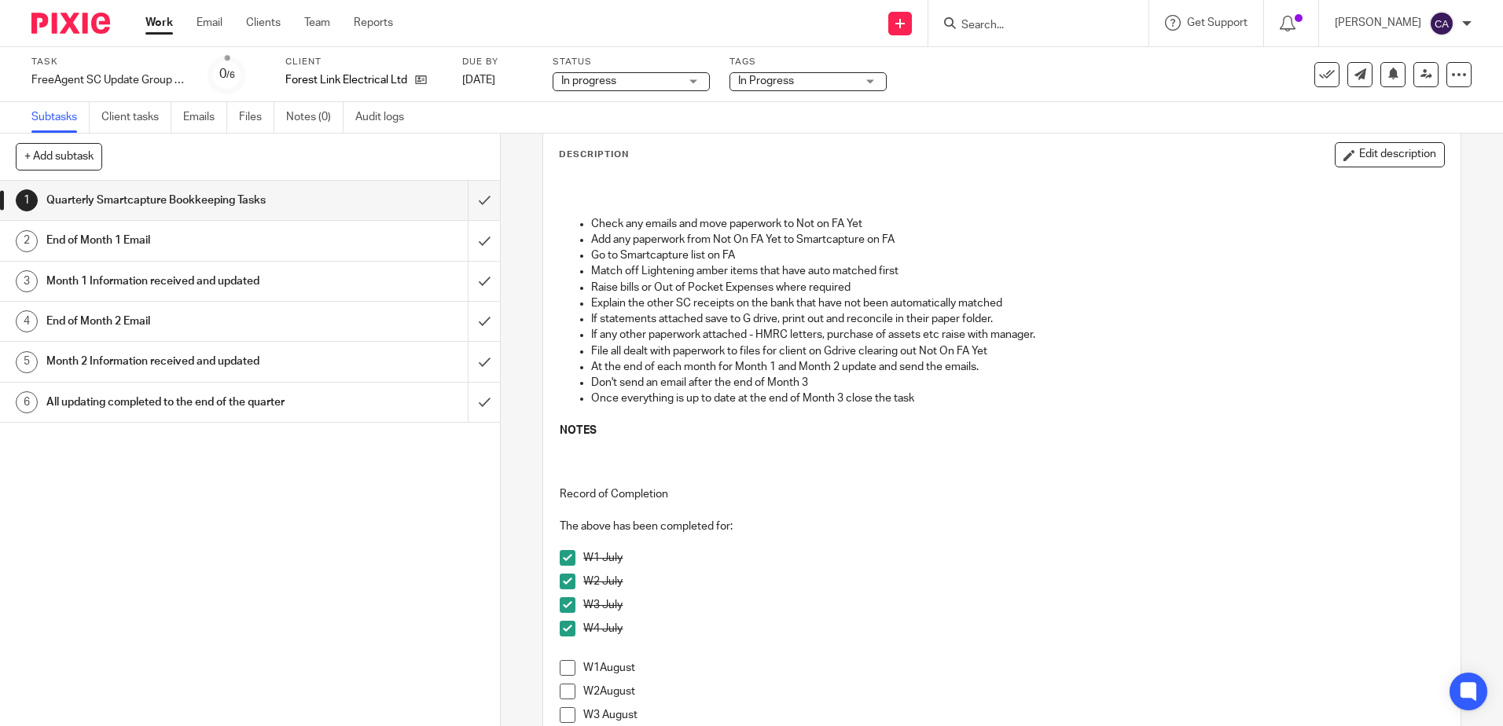
scroll to position [79, 0]
click at [563, 671] on span at bounding box center [568, 670] width 16 height 16
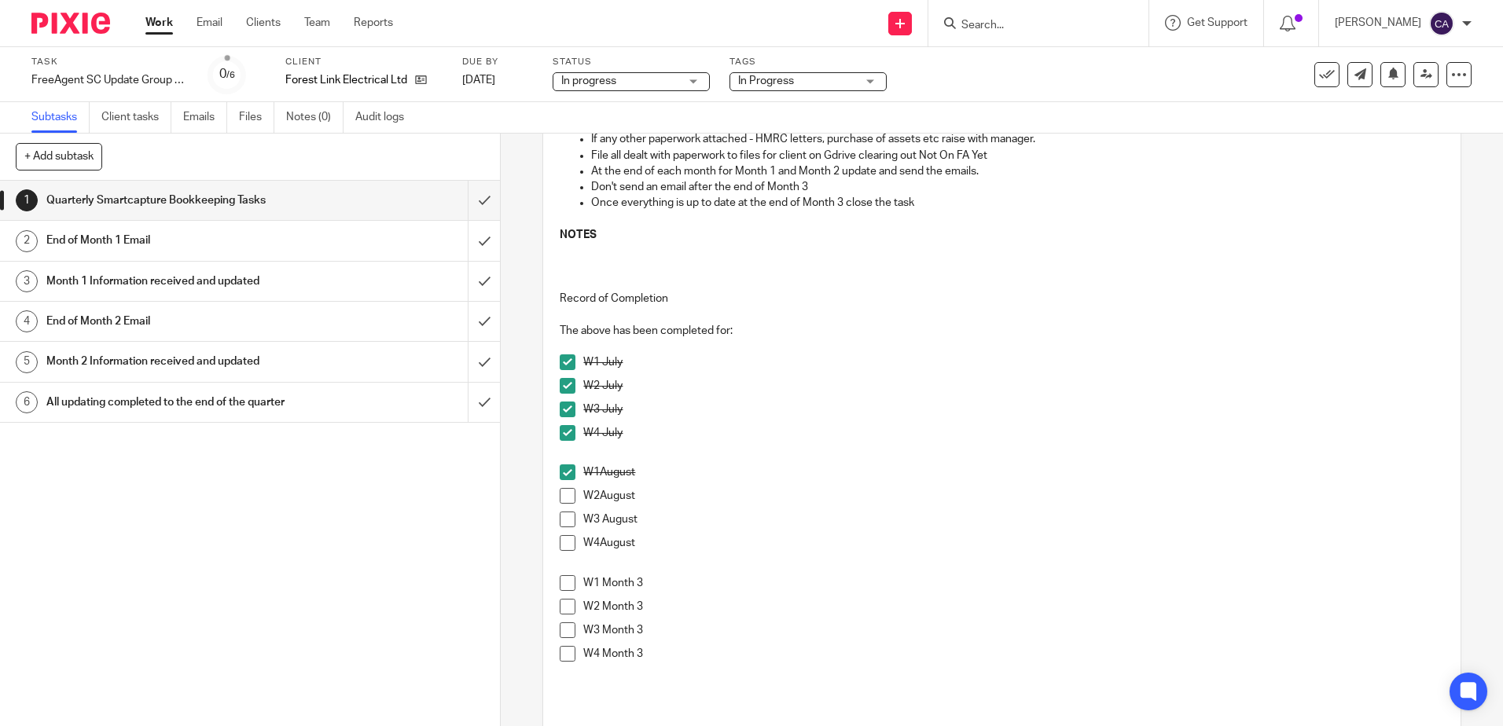
scroll to position [314, 0]
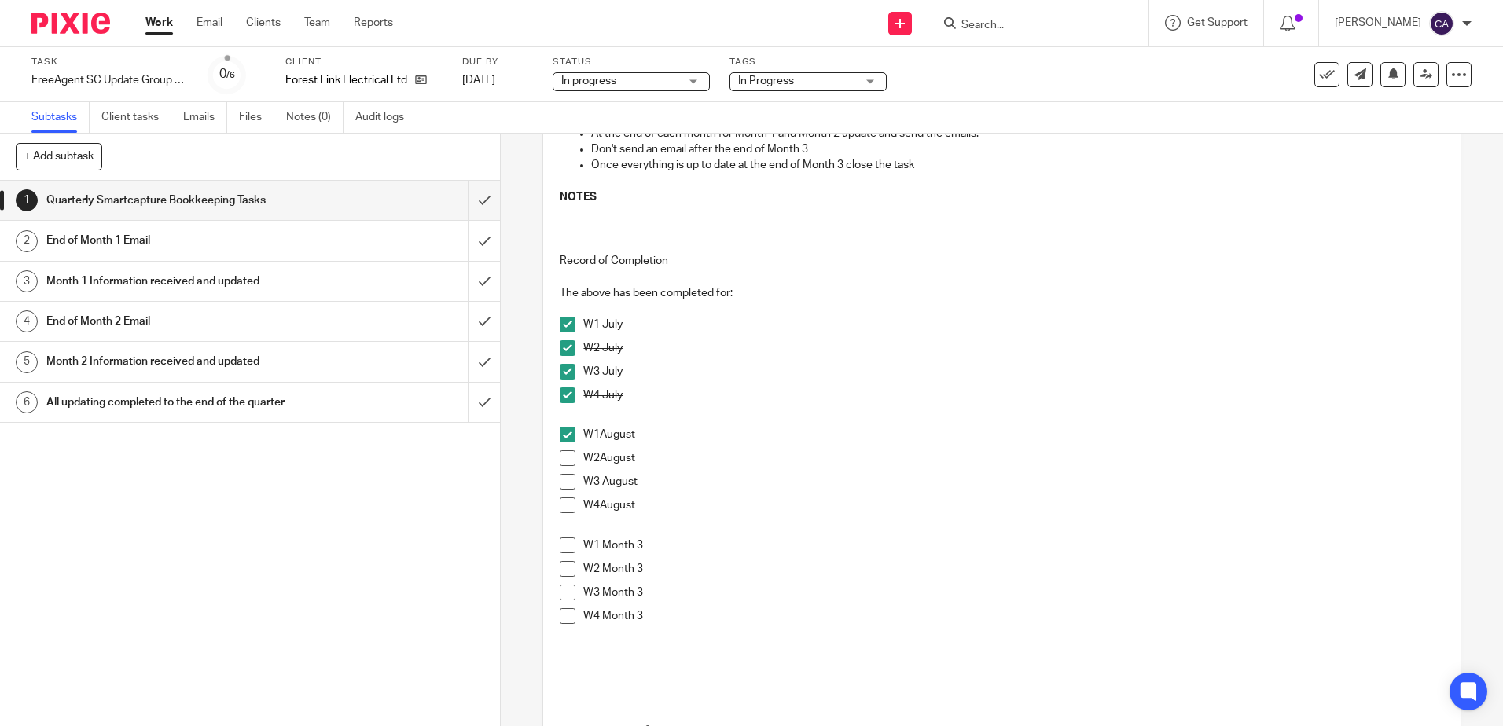
click at [566, 459] on span at bounding box center [568, 458] width 16 height 16
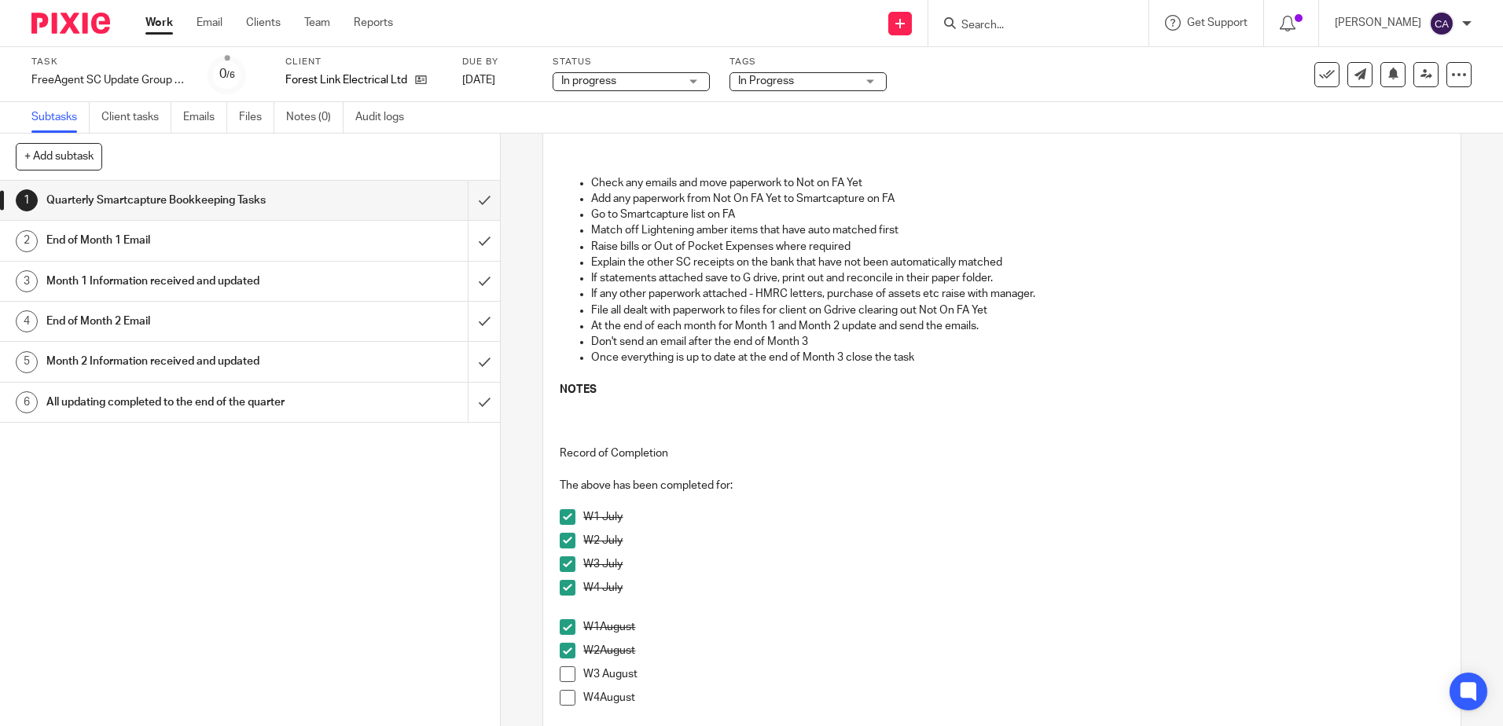
scroll to position [0, 0]
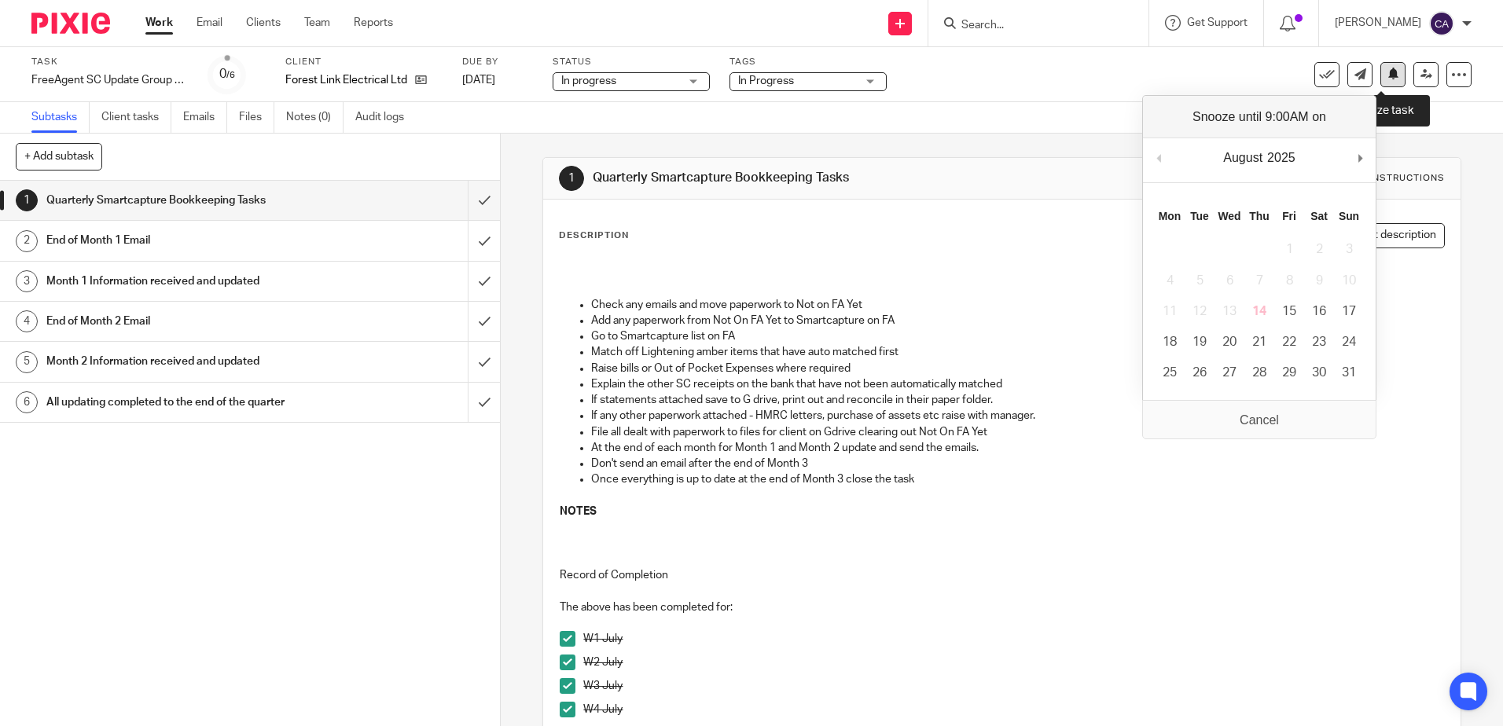
click at [1387, 75] on icon at bounding box center [1393, 74] width 12 height 12
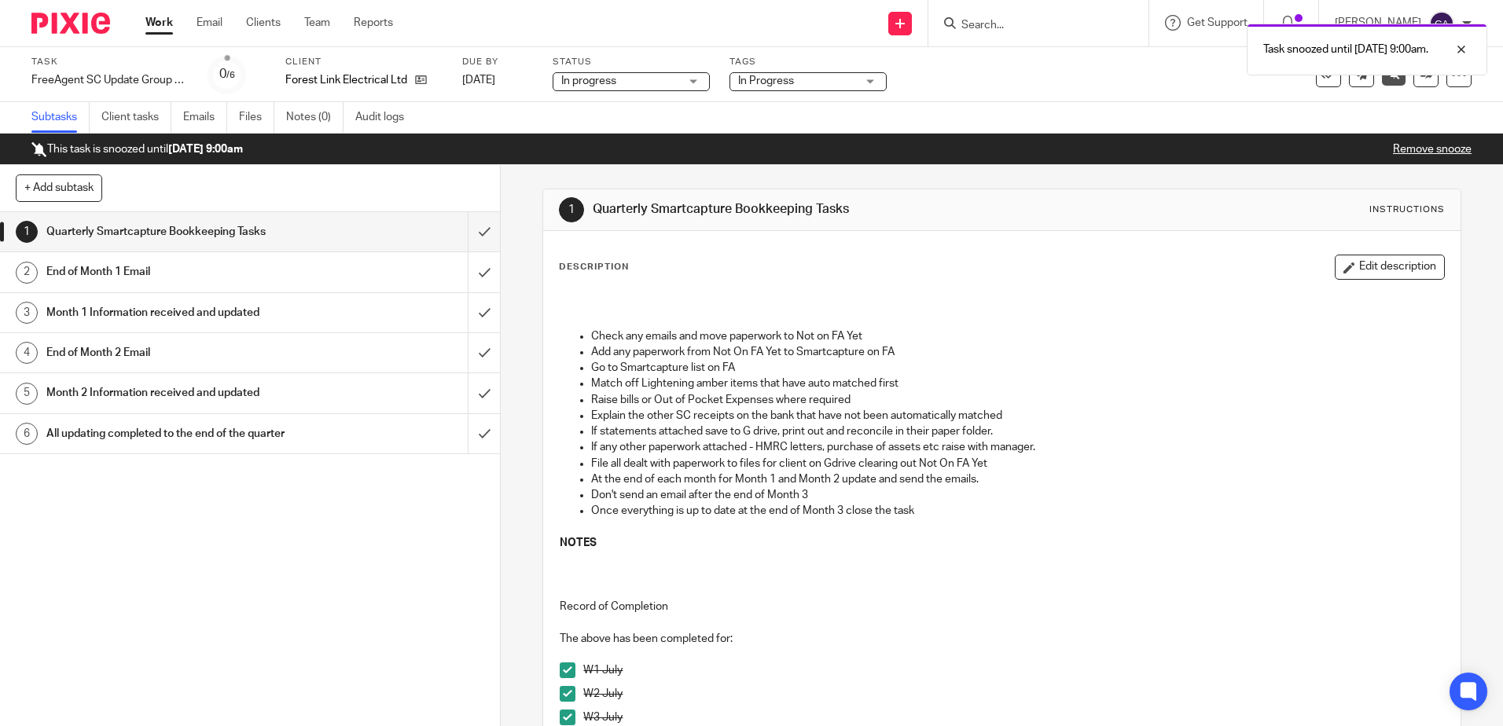
click at [157, 21] on link "Work" at bounding box center [159, 23] width 28 height 16
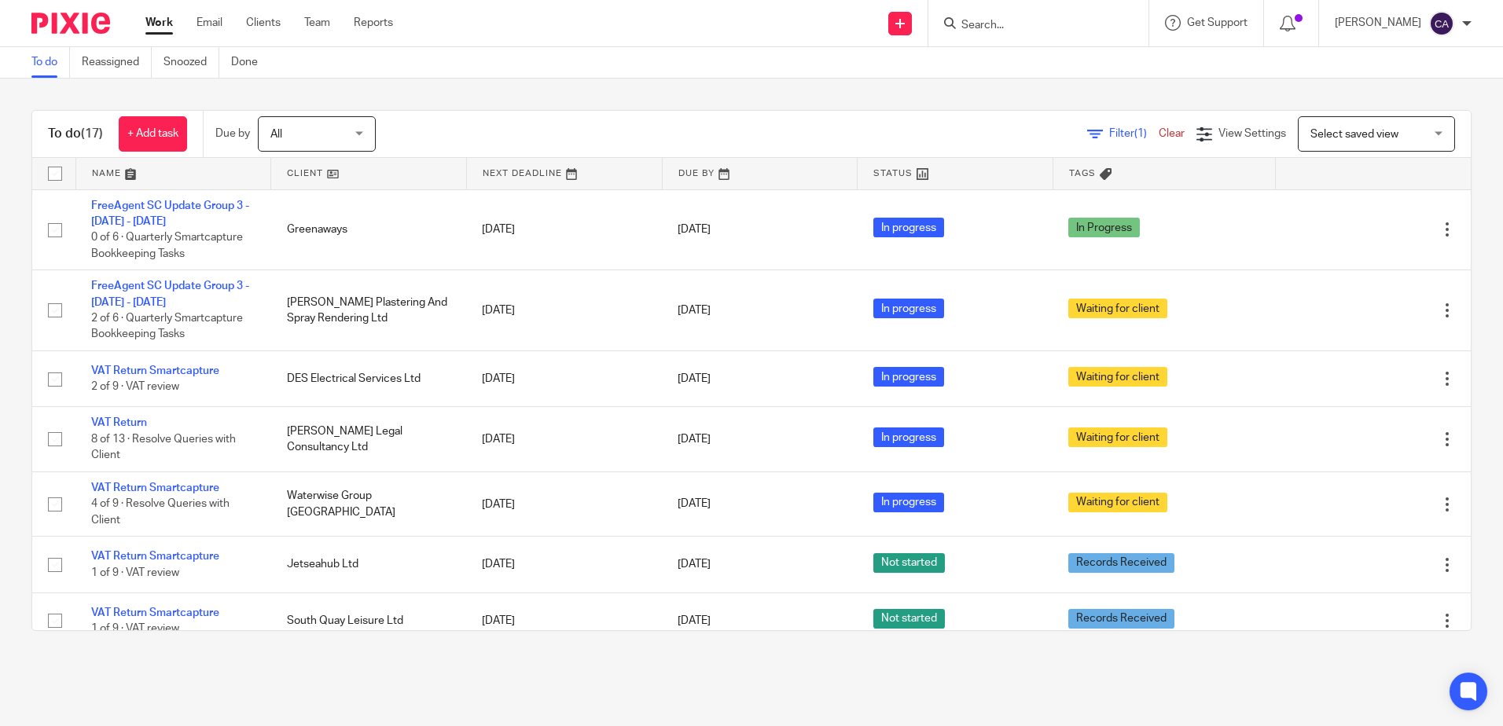
click at [115, 168] on link at bounding box center [173, 173] width 195 height 31
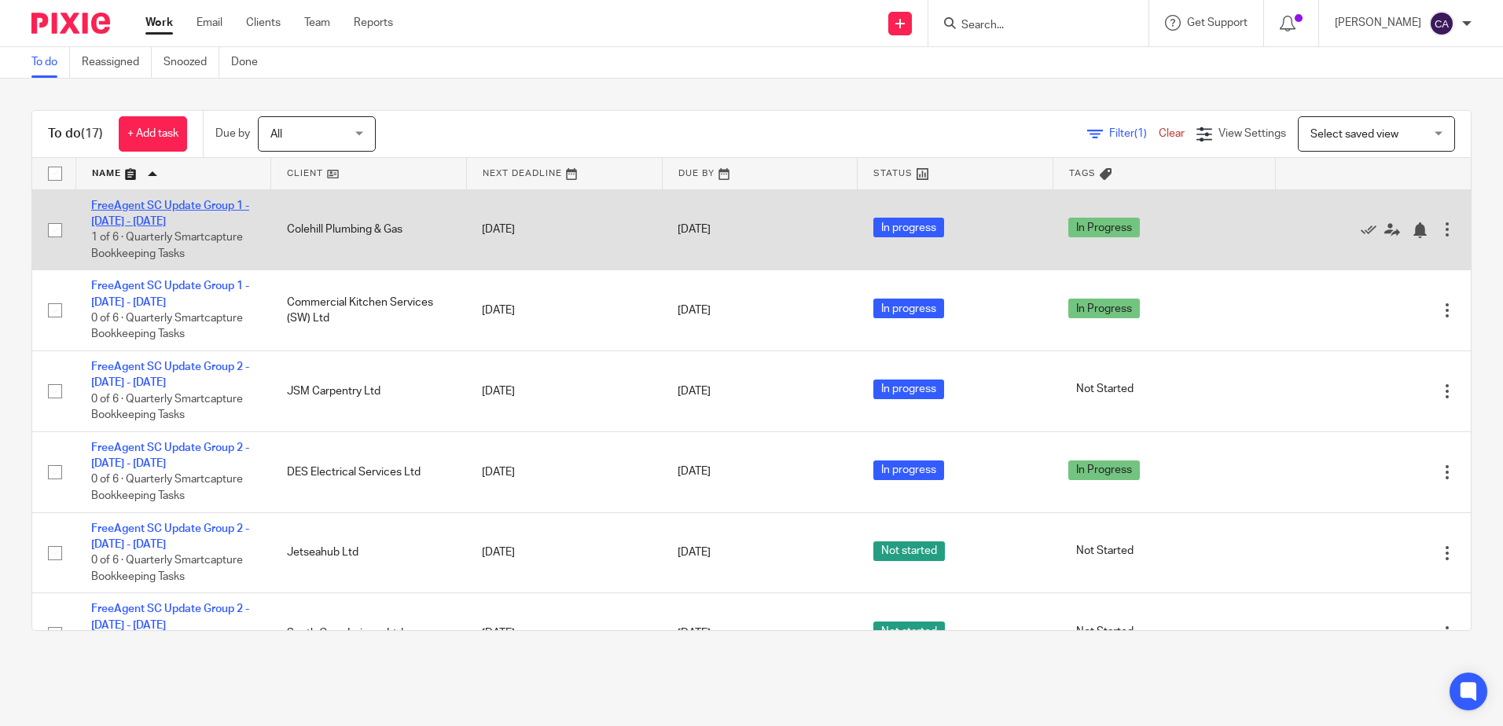
click at [146, 224] on link "FreeAgent SC Update Group 1 - [DATE] - [DATE]" at bounding box center [170, 213] width 158 height 27
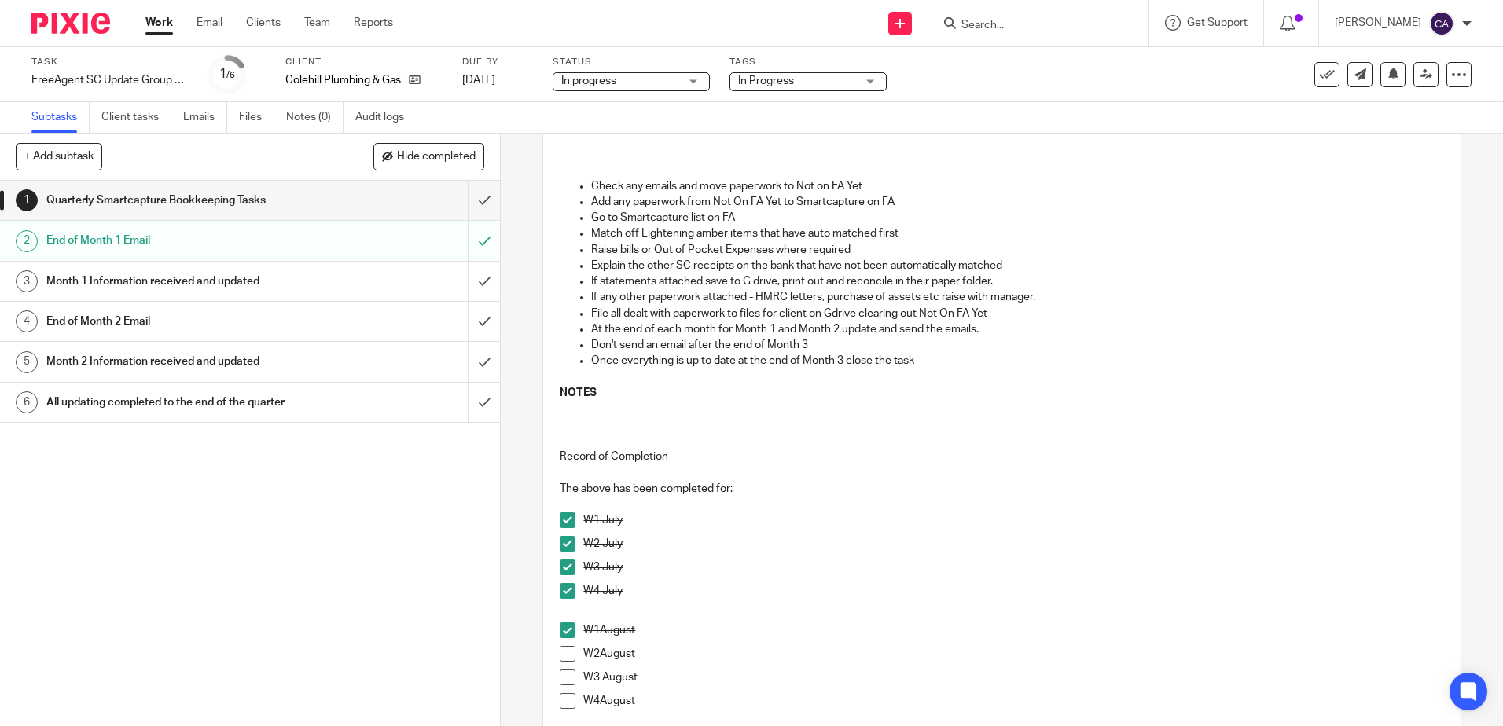
scroll to position [157, 0]
